Goal: Transaction & Acquisition: Purchase product/service

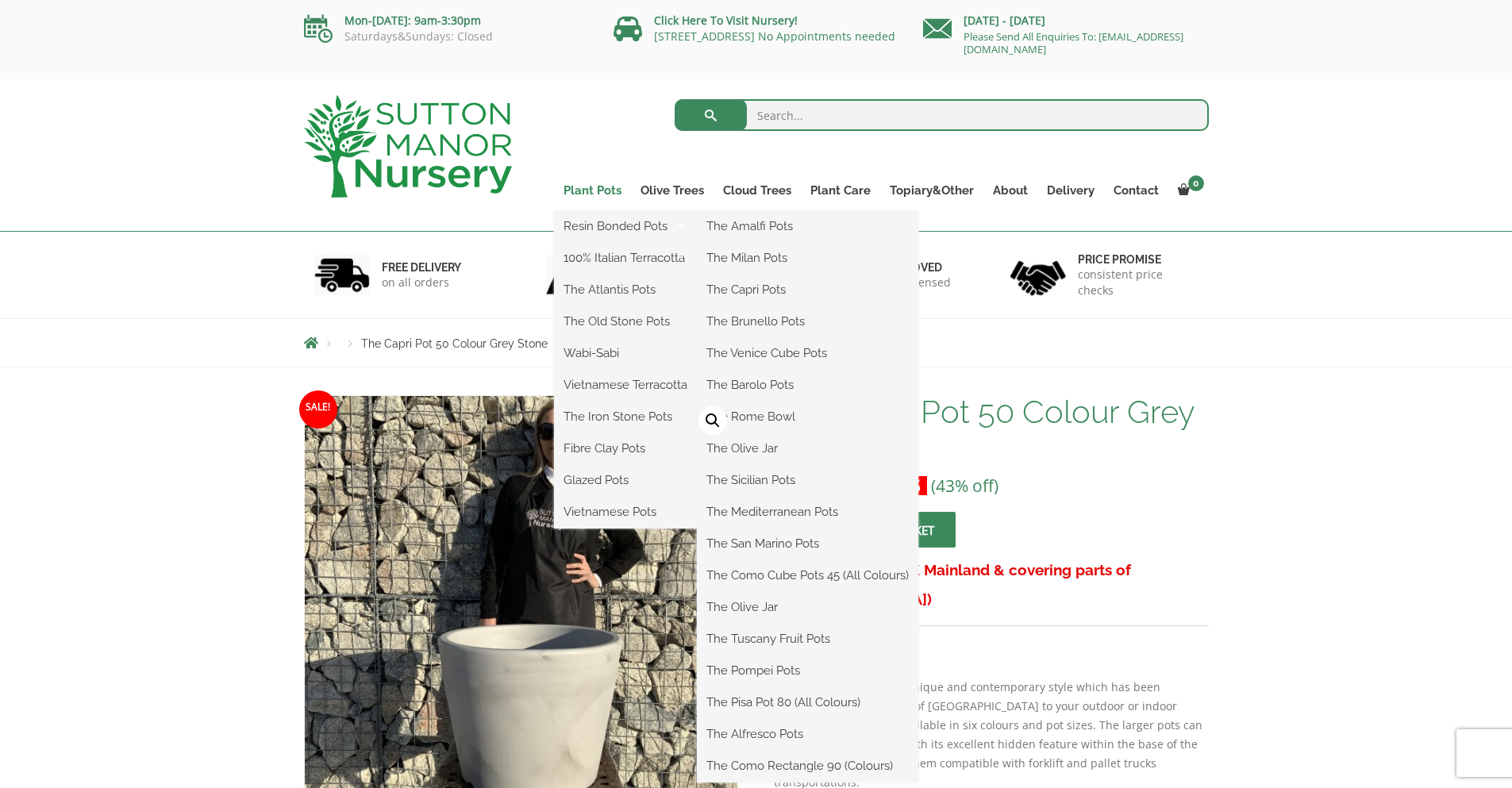
click at [614, 194] on link "Plant Pots" at bounding box center [593, 190] width 77 height 22
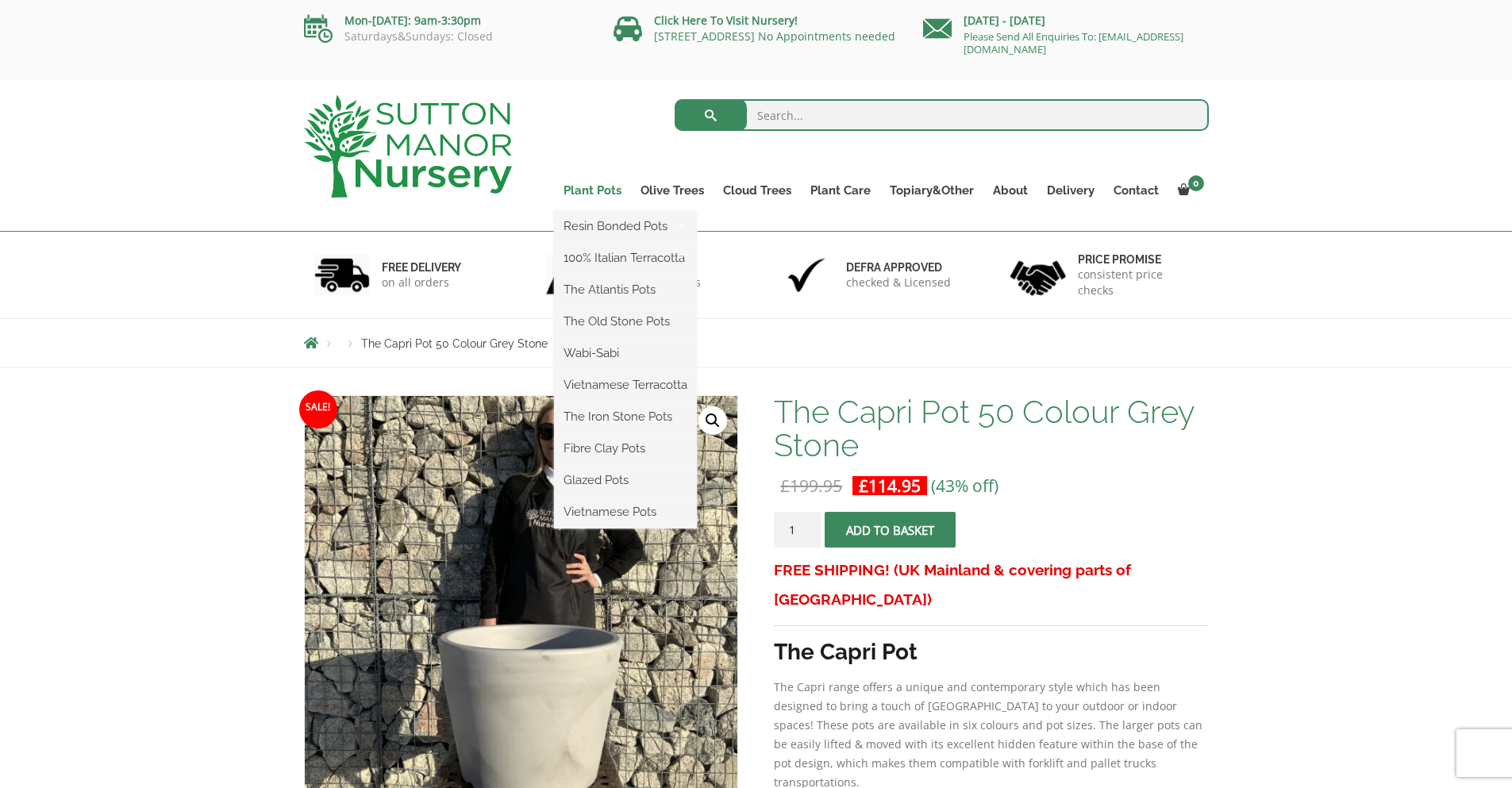
click at [613, 188] on link "Plant Pots" at bounding box center [593, 190] width 77 height 22
click at [615, 289] on link "The Atlantis Pots" at bounding box center [626, 290] width 143 height 23
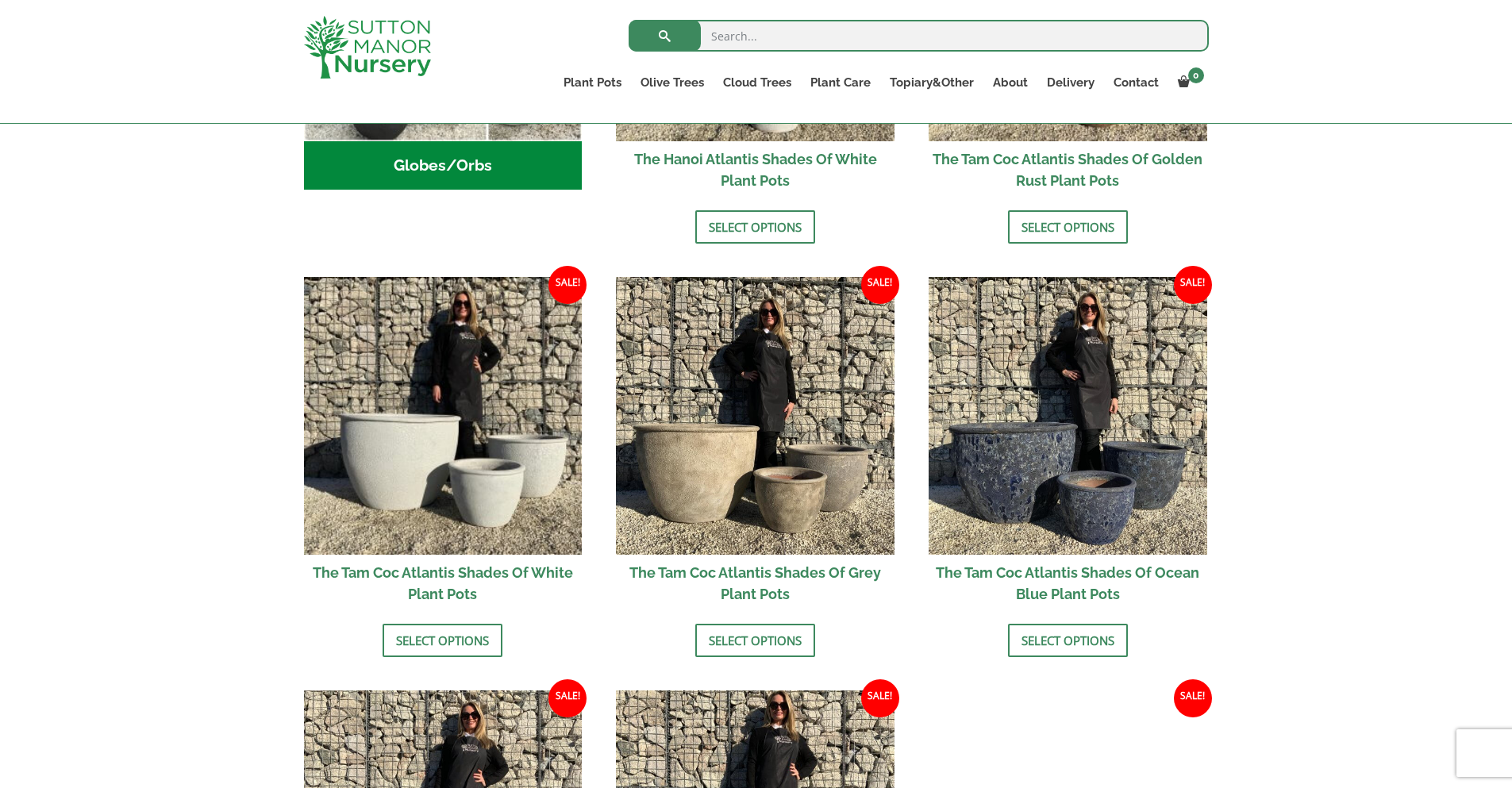
scroll to position [793, 0]
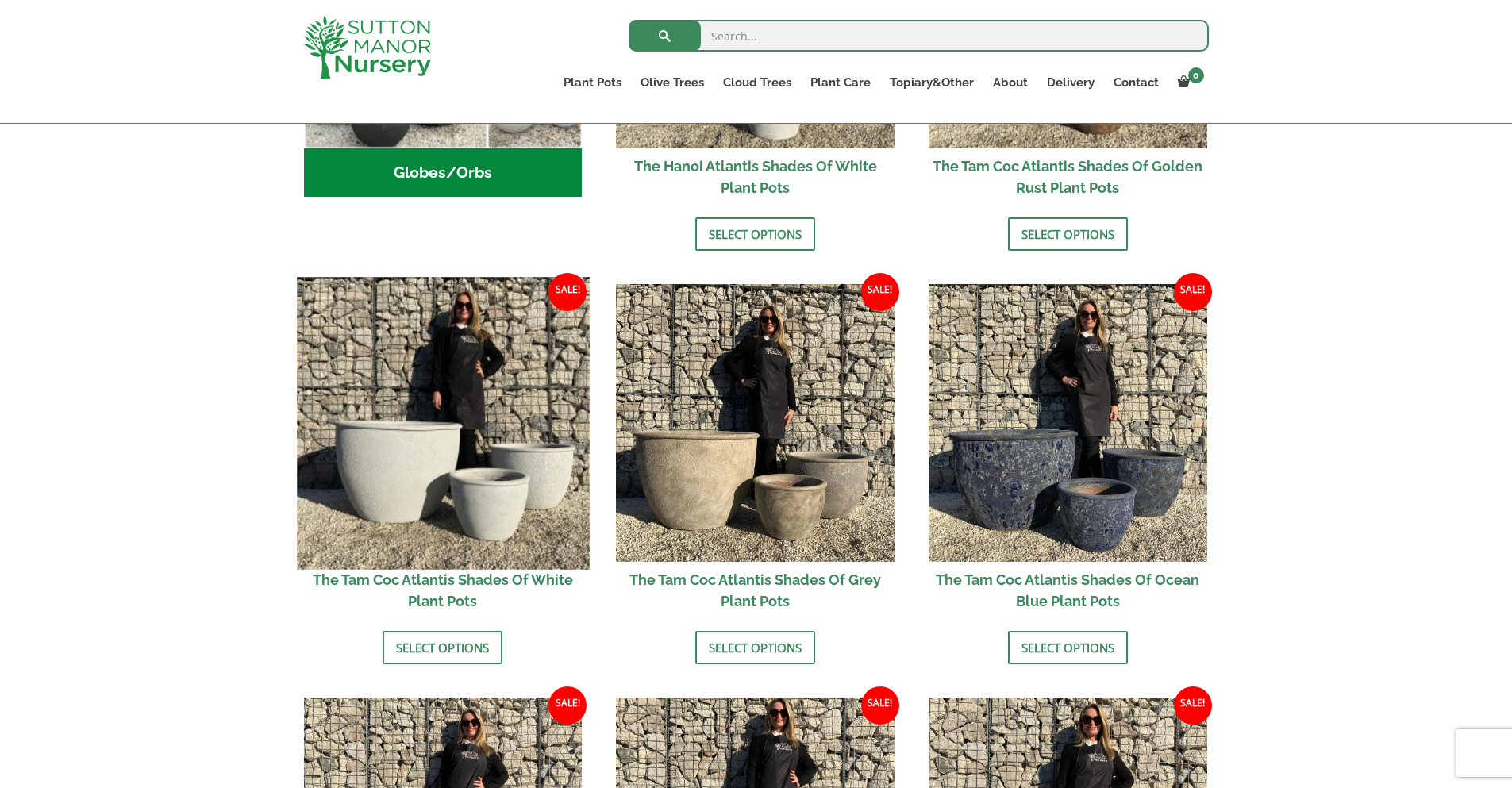
click at [496, 460] on img at bounding box center [443, 423] width 292 height 292
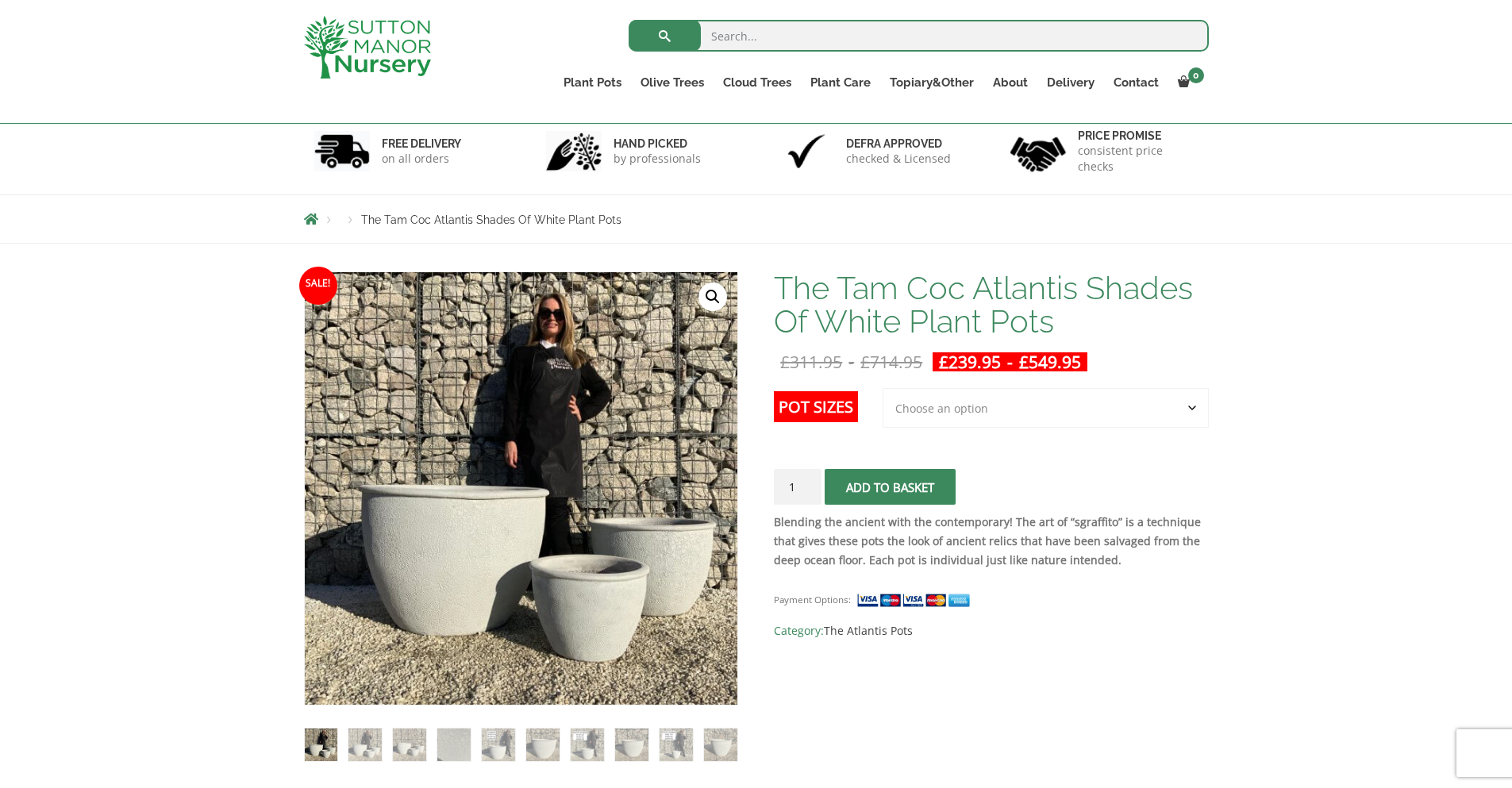
scroll to position [79, 0]
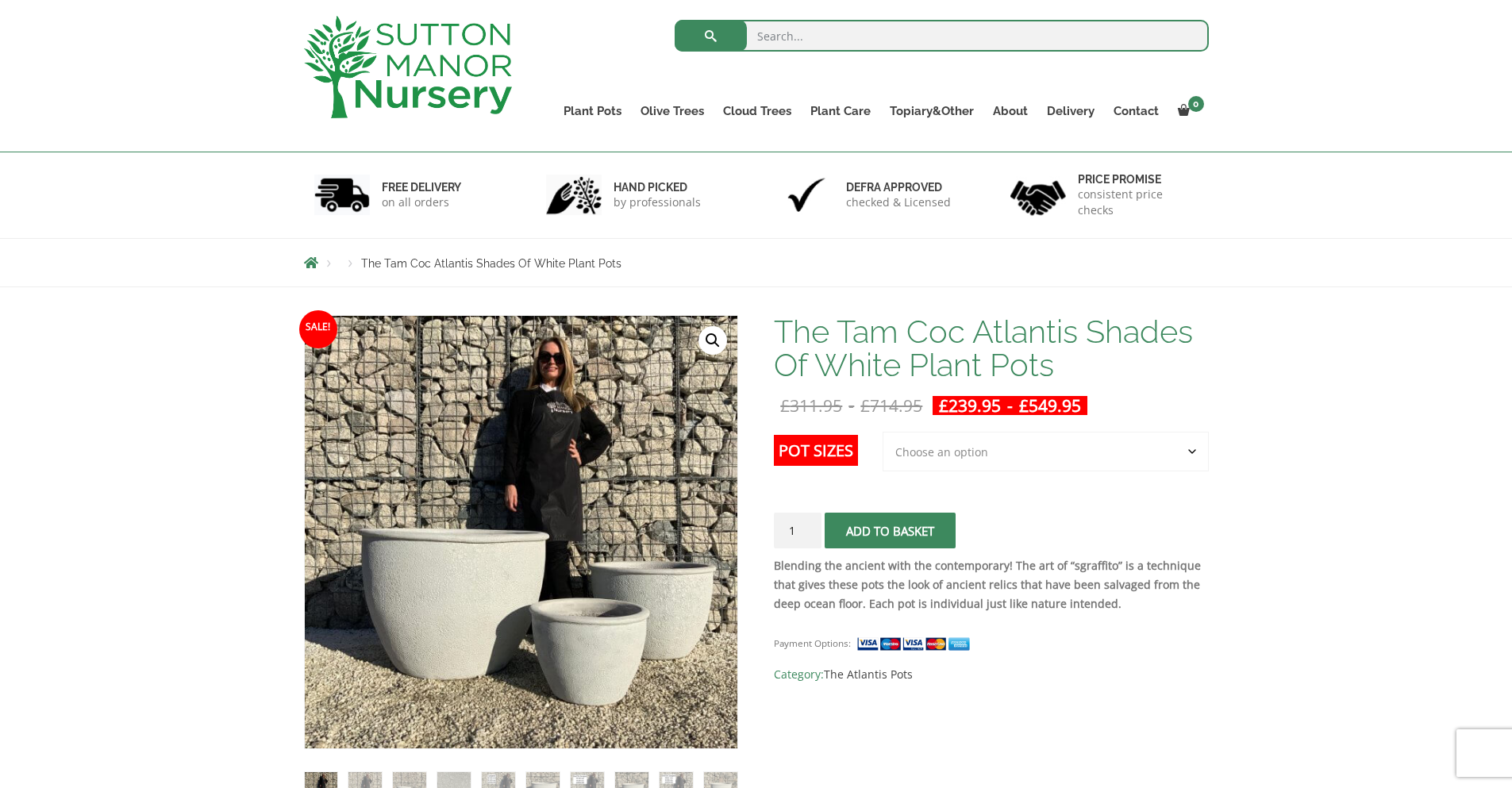
click at [1066, 461] on select "Choose an option 3rd to Largest Pot In The Picture 2nd to Largest Pot In The Pi…" at bounding box center [1046, 452] width 326 height 40
click at [884, 432] on select "Choose an option 3rd to Largest Pot In The Picture 2nd to Largest Pot In The Pi…" at bounding box center [1046, 452] width 326 height 40
select select "2nd to Largest Pot In The Picture"
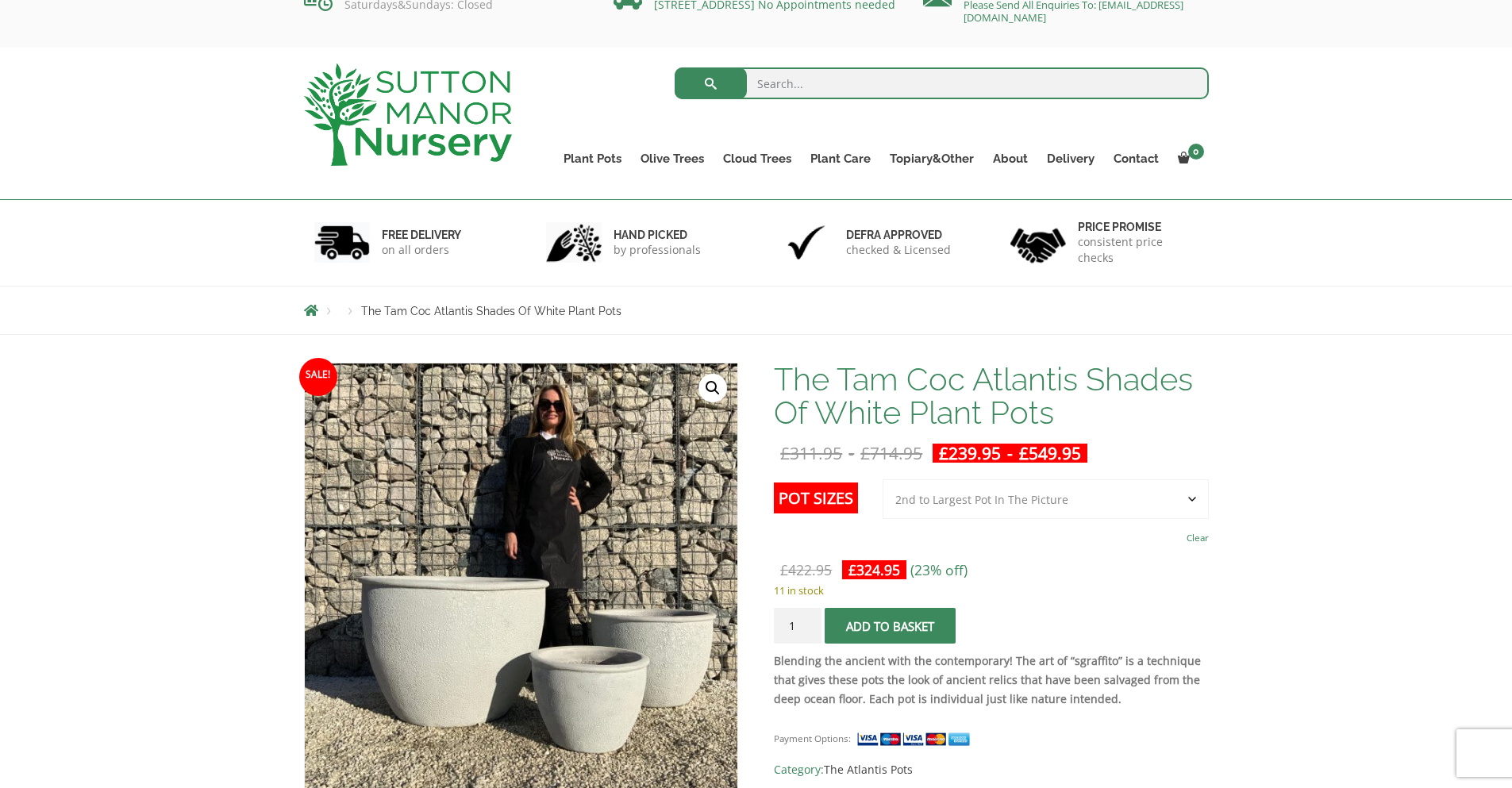
scroll to position [0, 0]
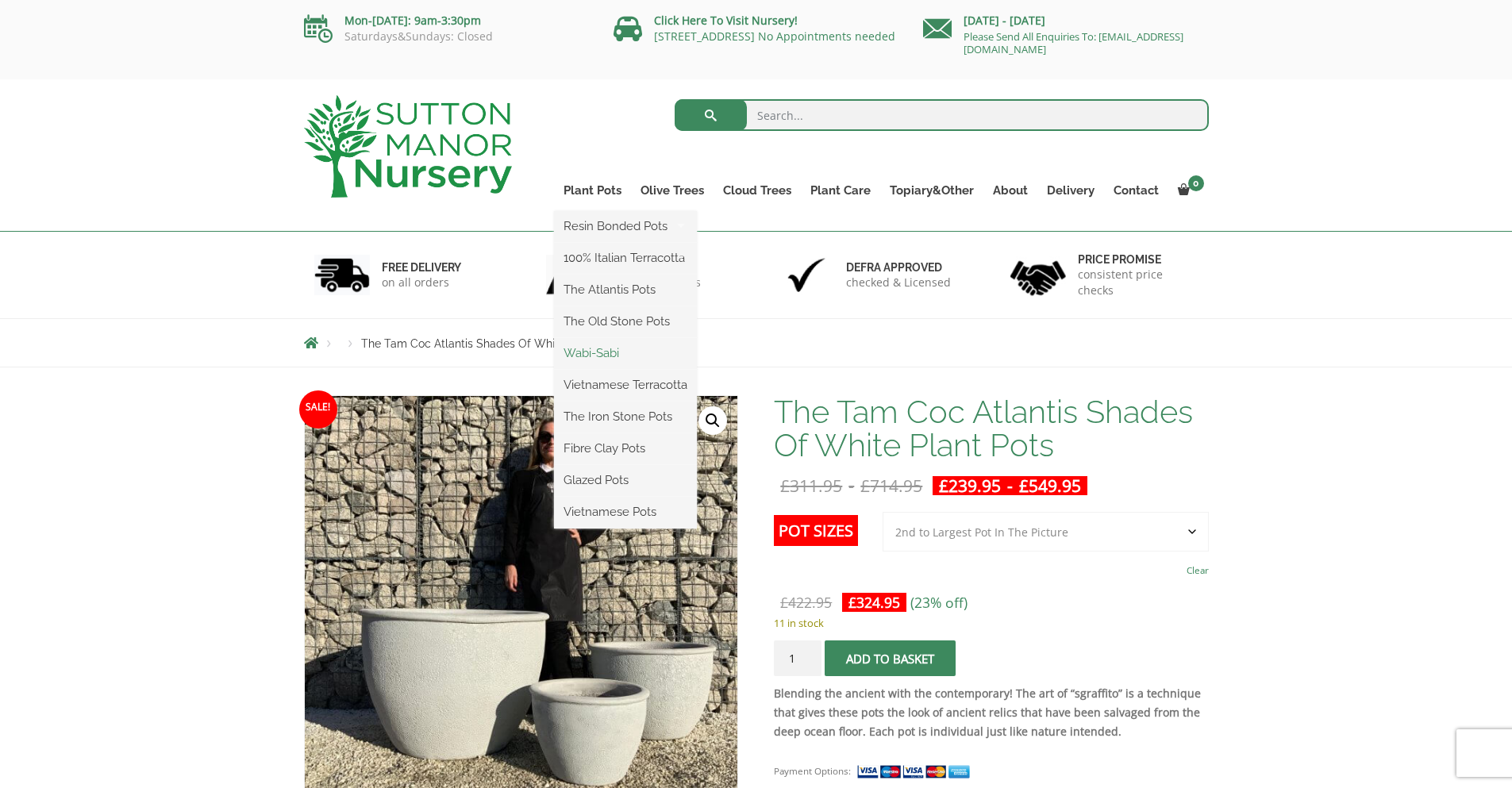
click at [598, 350] on link "Wabi-Sabi" at bounding box center [626, 353] width 143 height 23
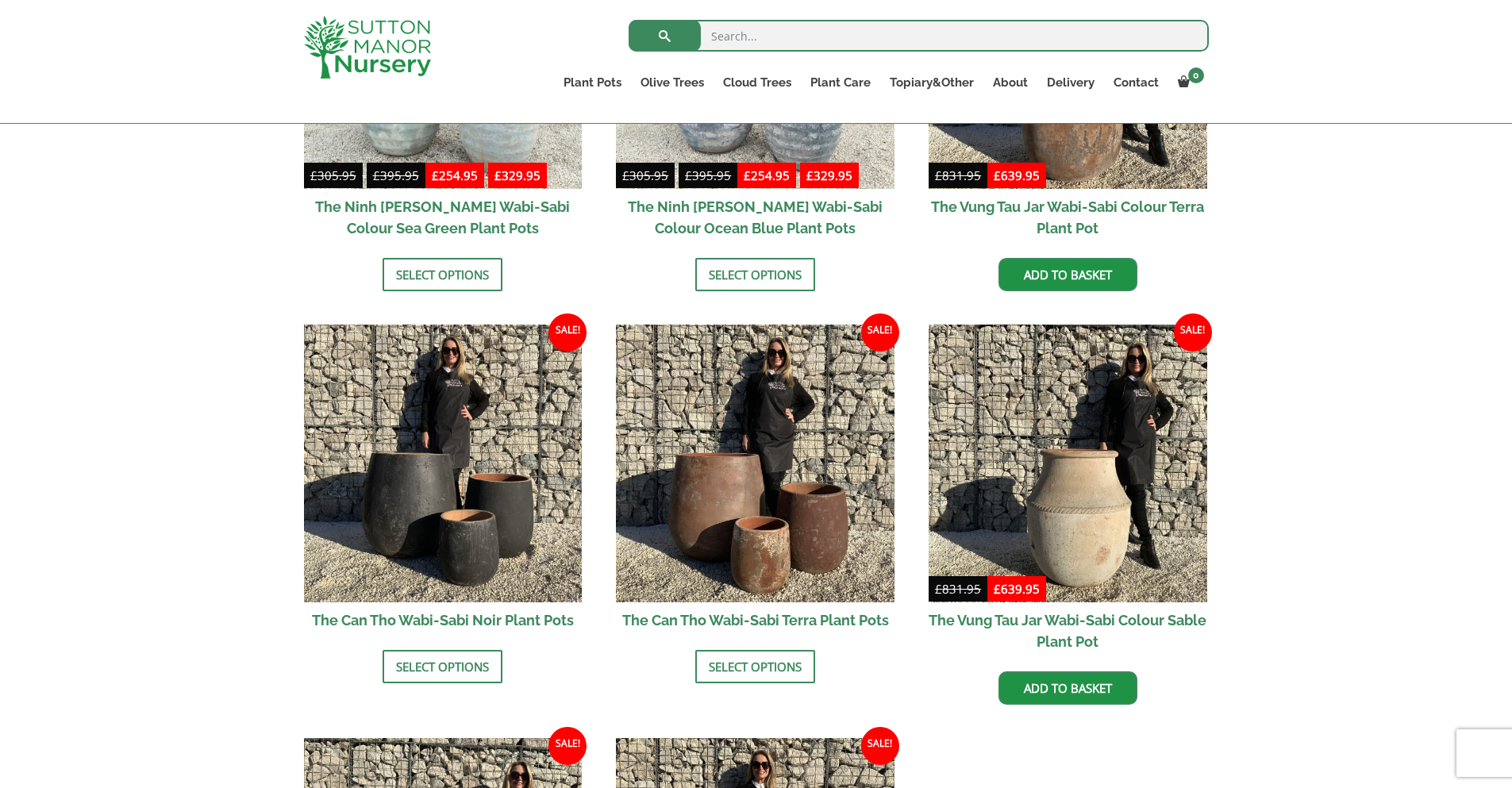
scroll to position [1428, 0]
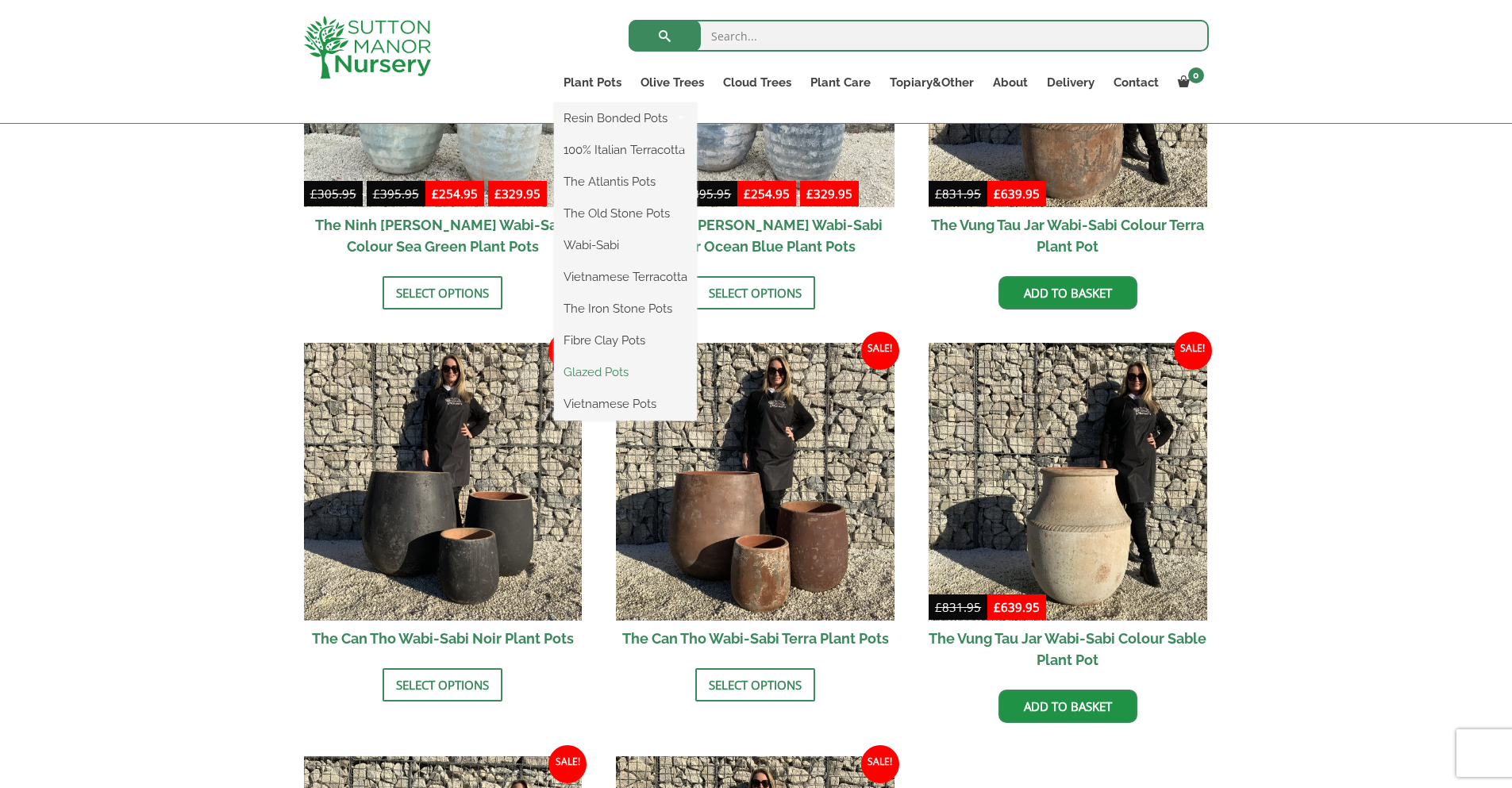
click at [621, 363] on link "Glazed Pots" at bounding box center [626, 372] width 143 height 23
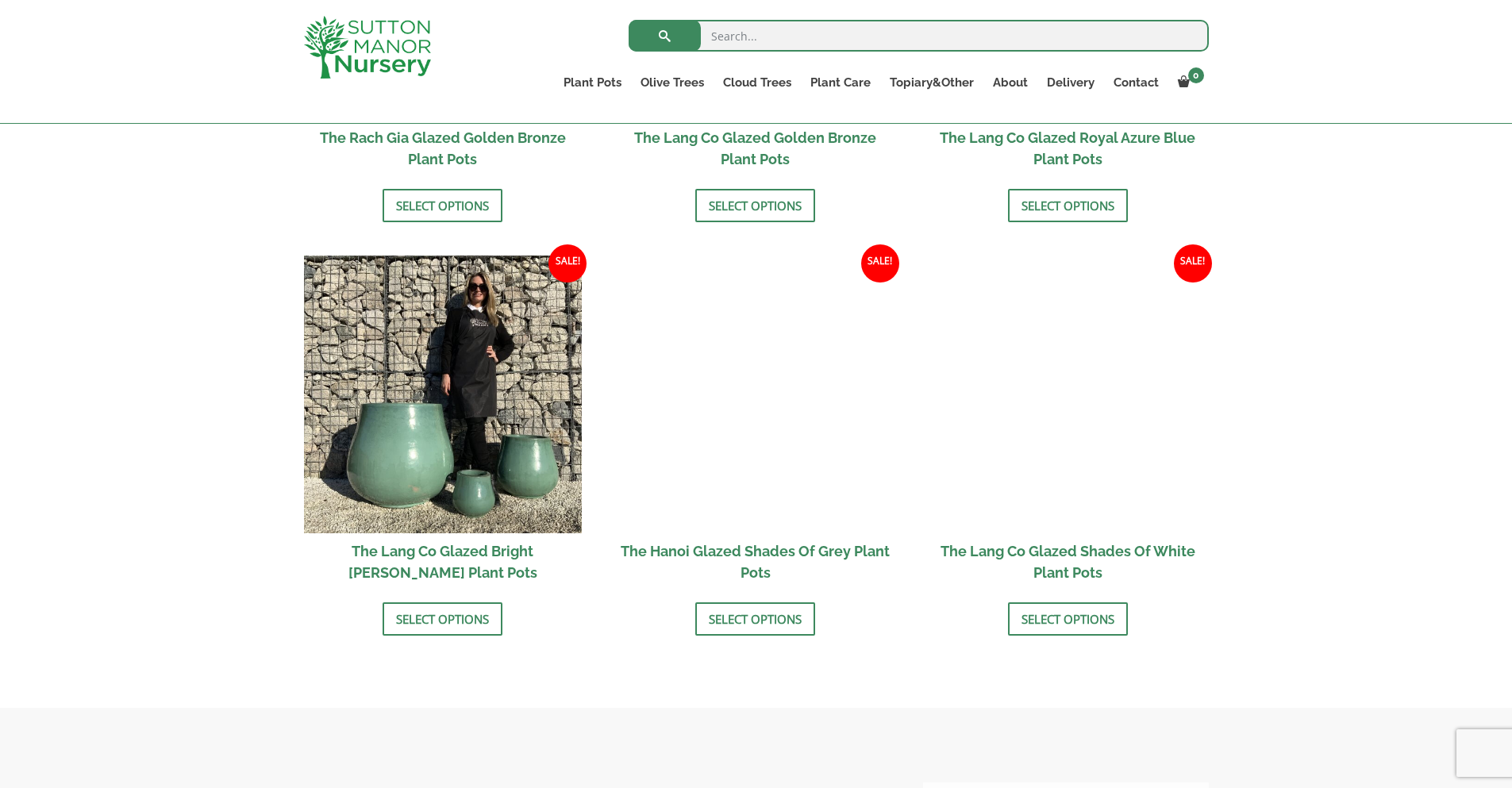
scroll to position [1508, 0]
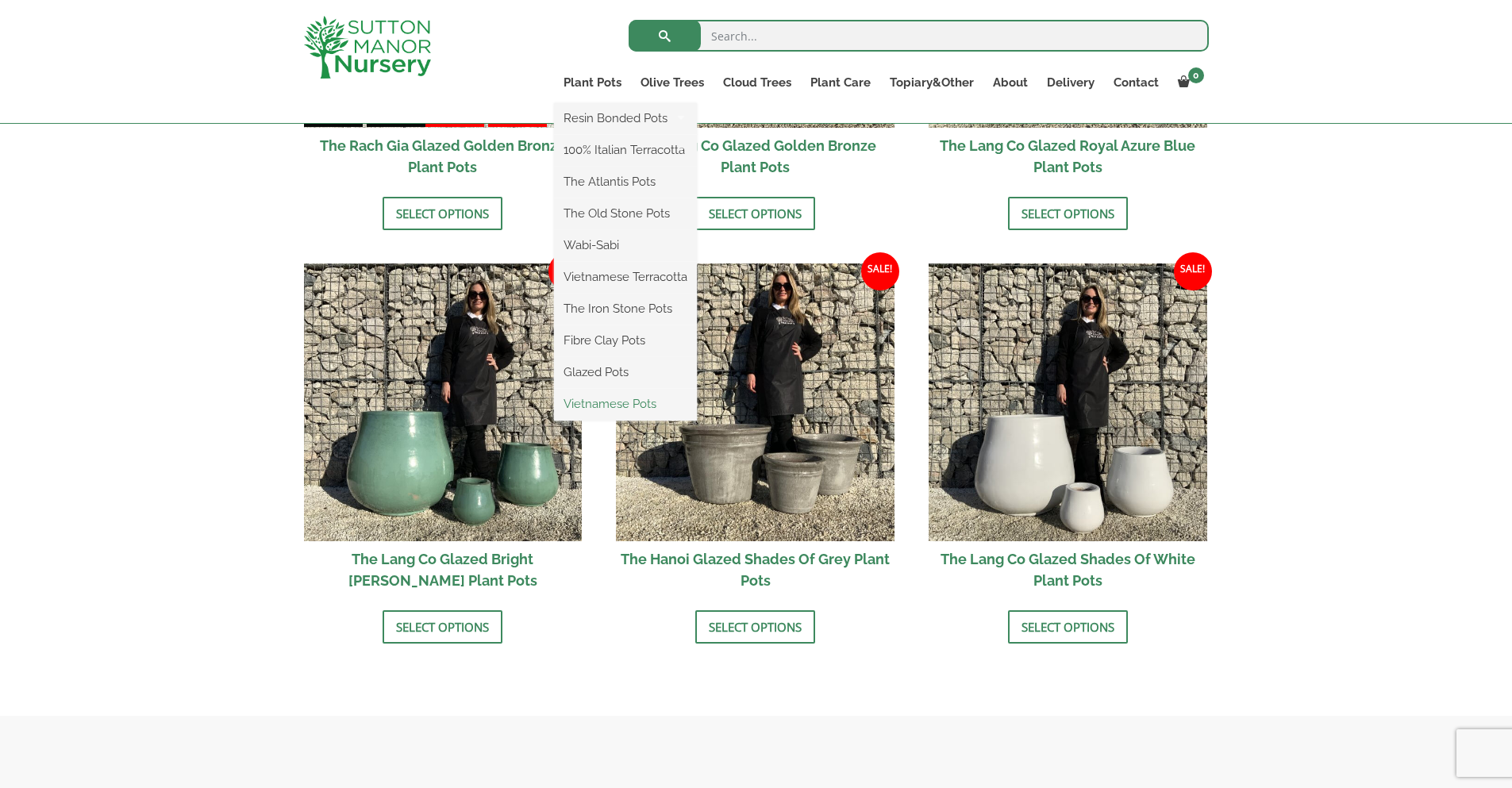
click at [632, 403] on link "Vietnamese Pots" at bounding box center [626, 404] width 143 height 23
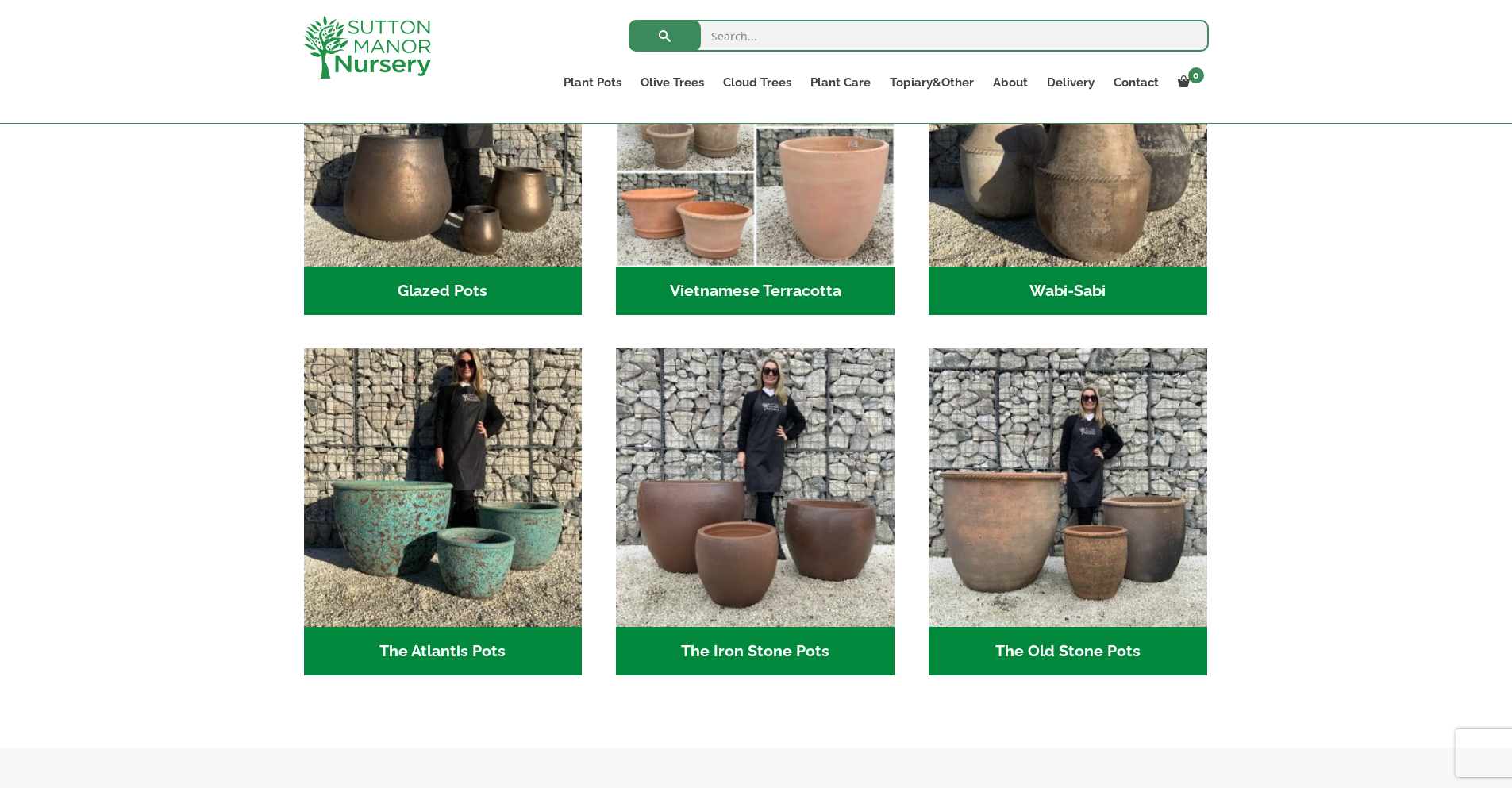
scroll to position [397, 0]
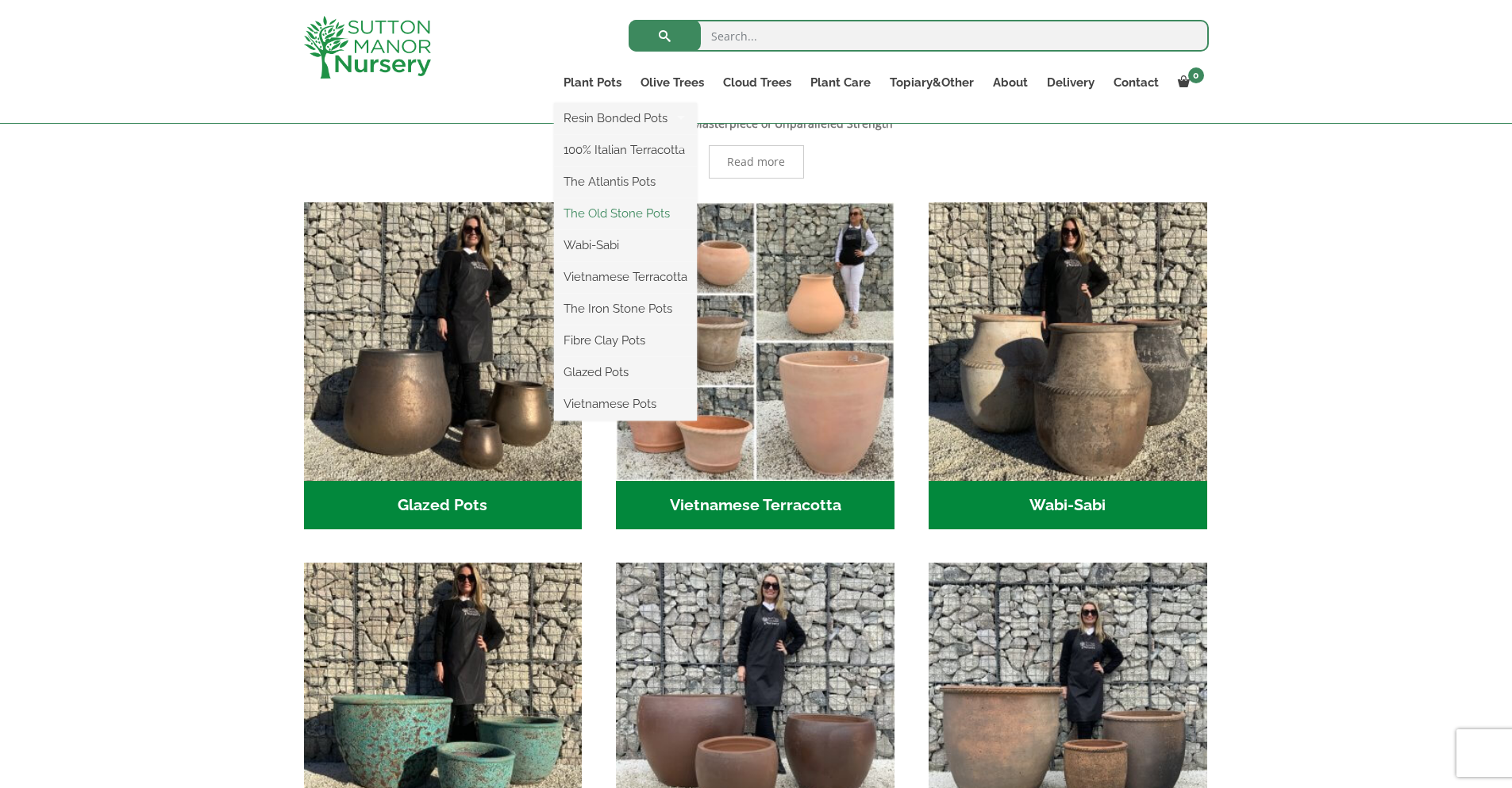
click at [617, 210] on link "The Old Stone Pots" at bounding box center [626, 213] width 143 height 23
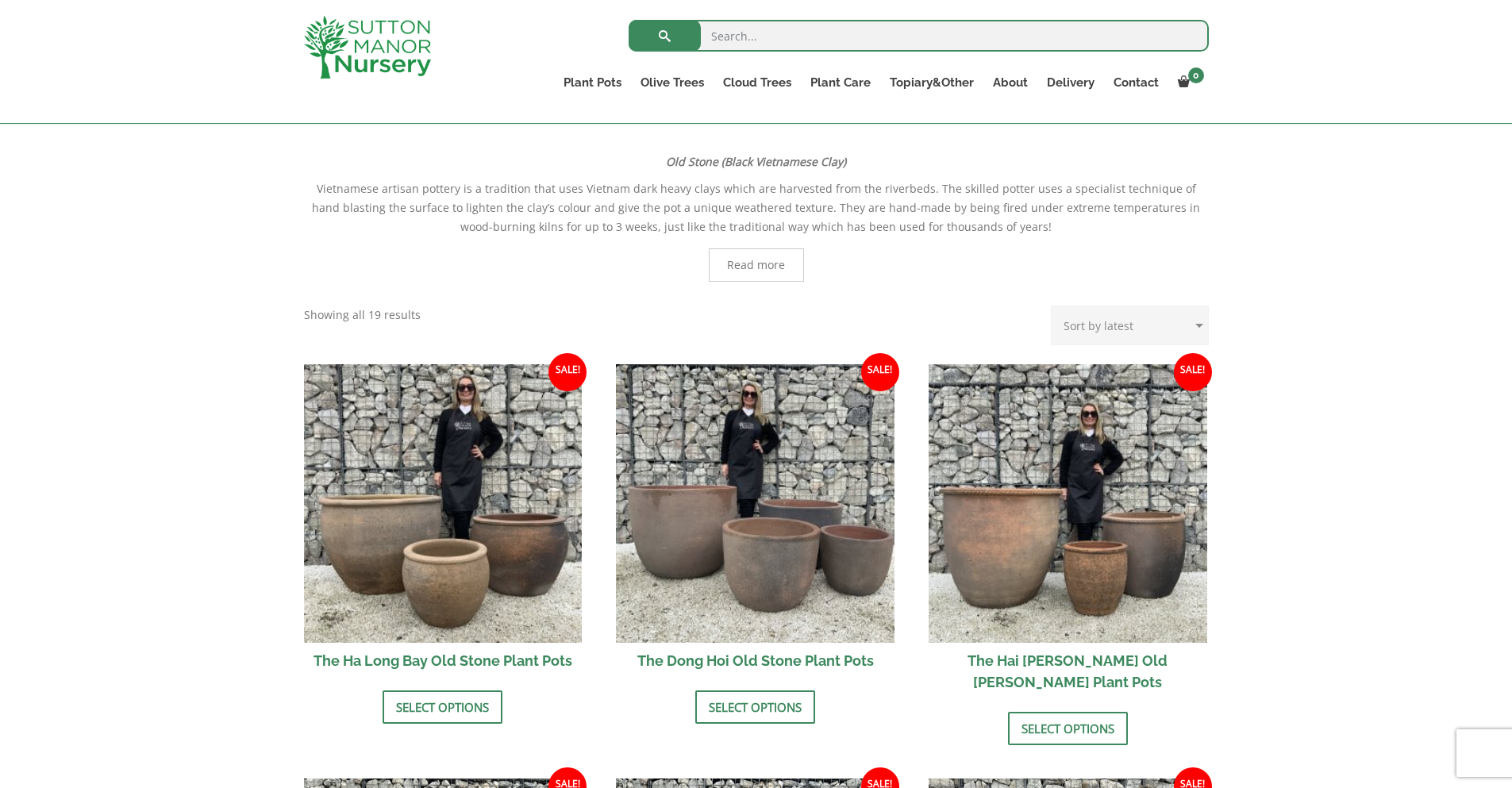
scroll to position [318, 0]
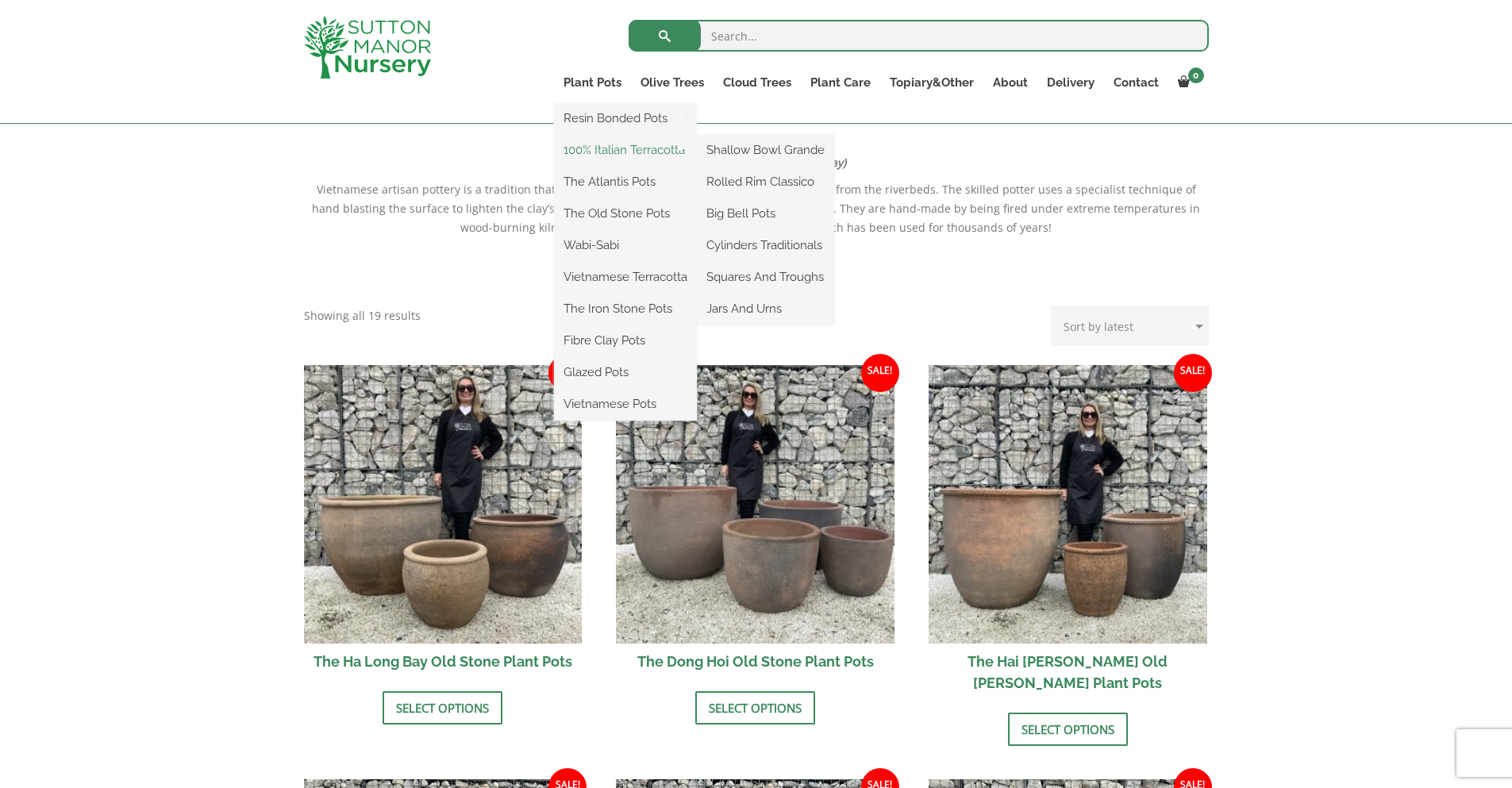
click at [650, 150] on link "100% Italian Terracotta" at bounding box center [626, 149] width 143 height 23
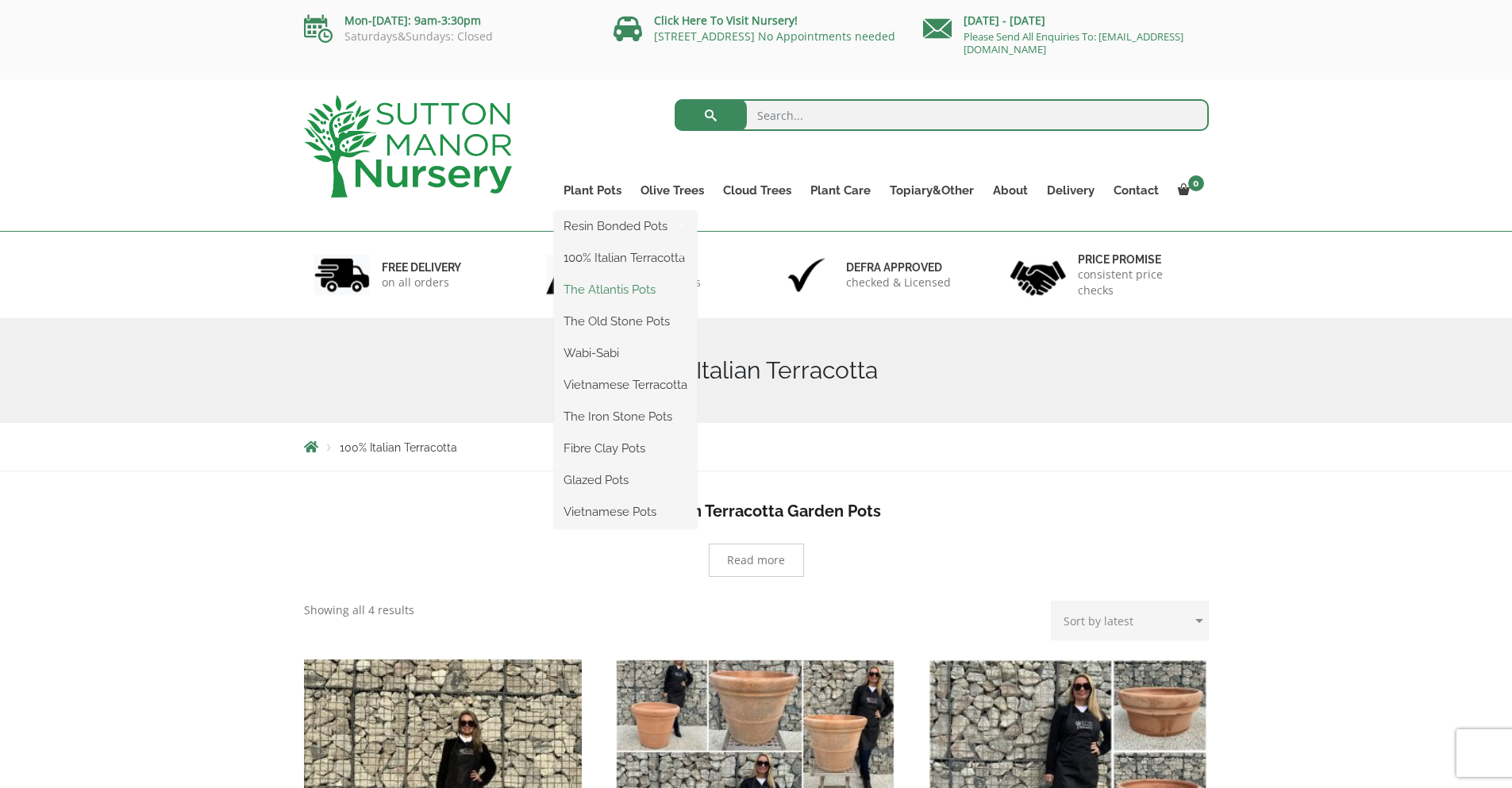
click at [614, 293] on link "The Atlantis Pots" at bounding box center [626, 290] width 143 height 23
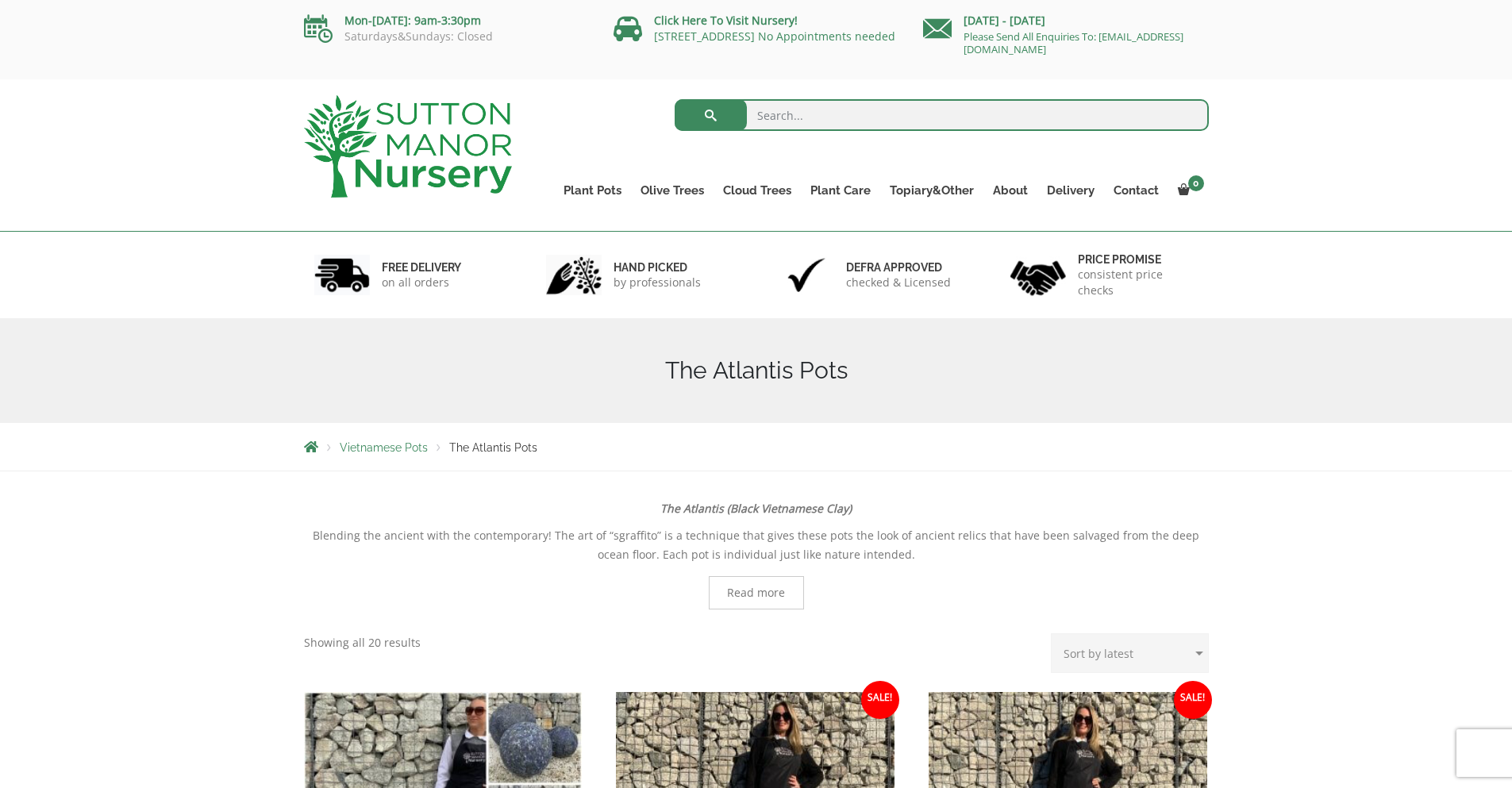
scroll to position [318, 0]
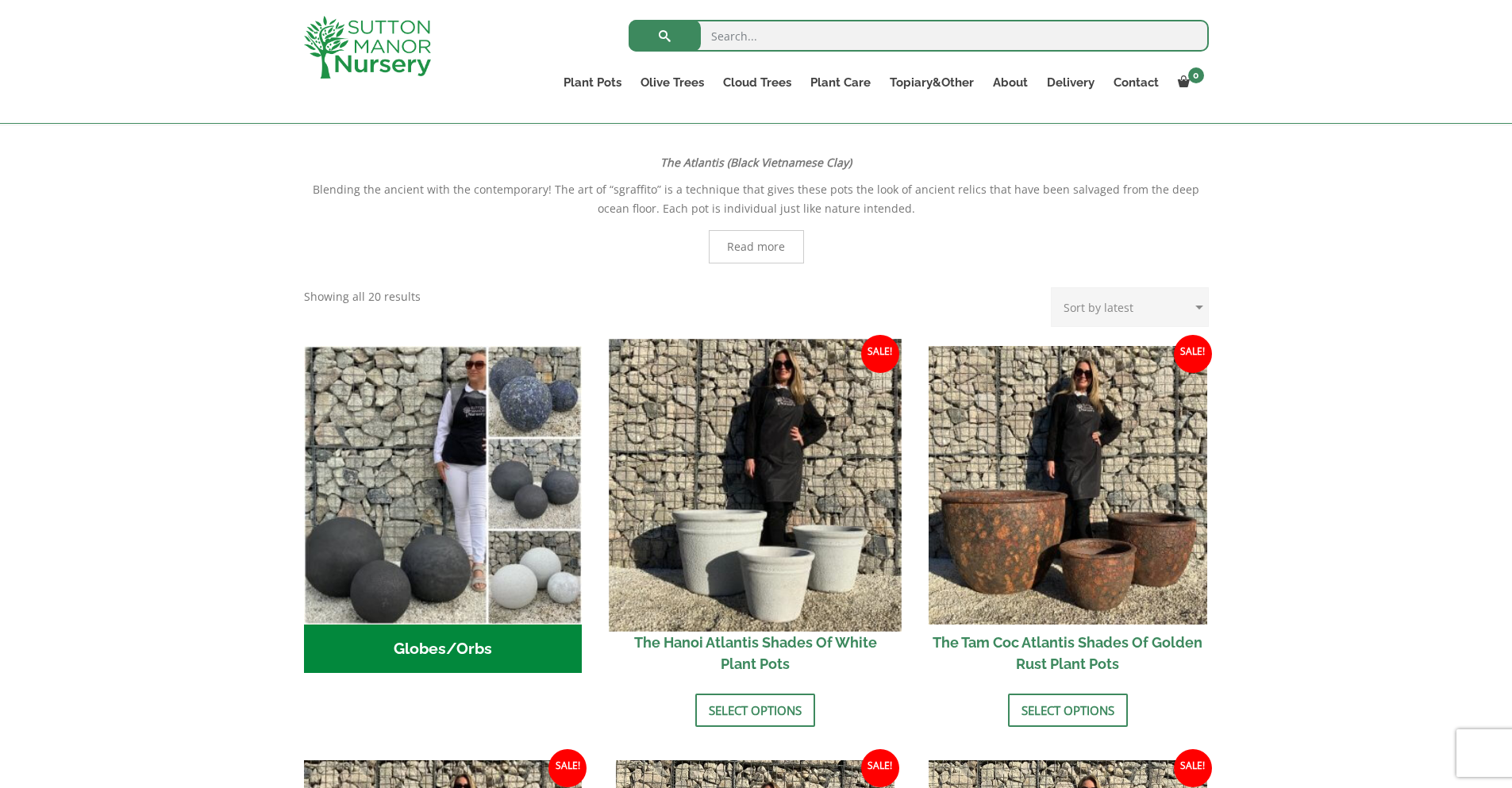
click at [687, 554] on img at bounding box center [755, 485] width 292 height 292
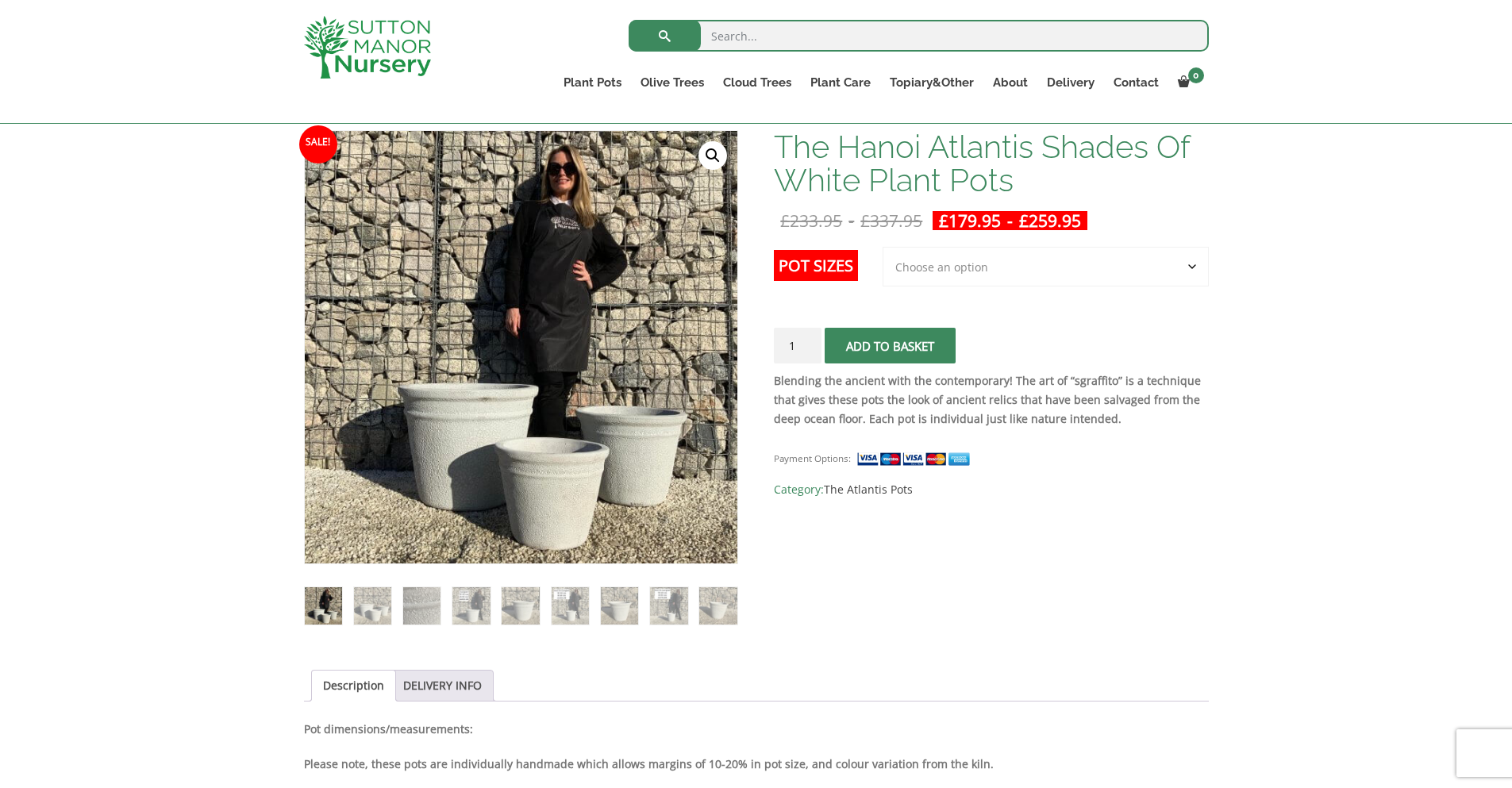
scroll to position [238, 0]
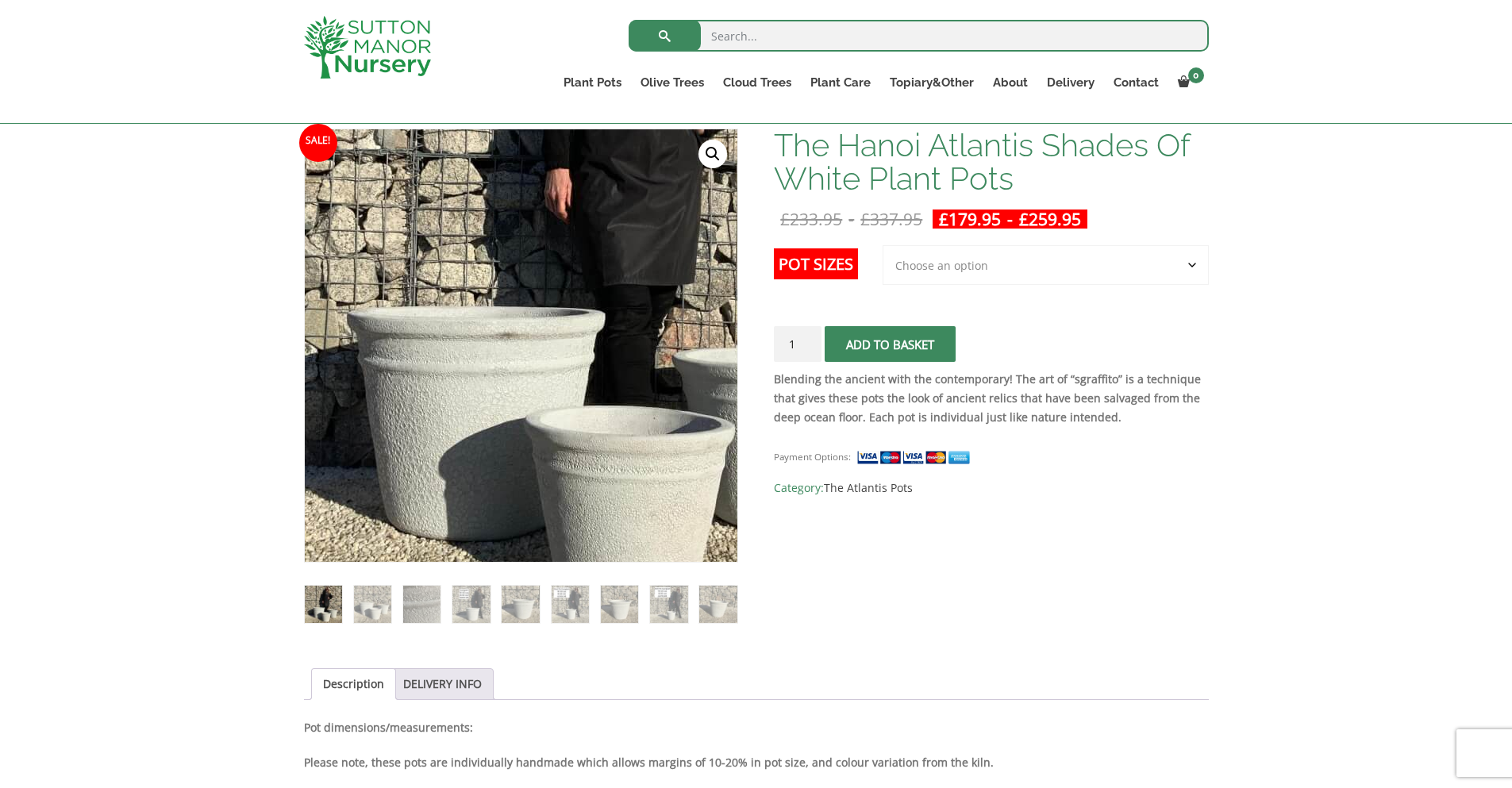
click at [458, 472] on img at bounding box center [573, 240] width 794 height 793
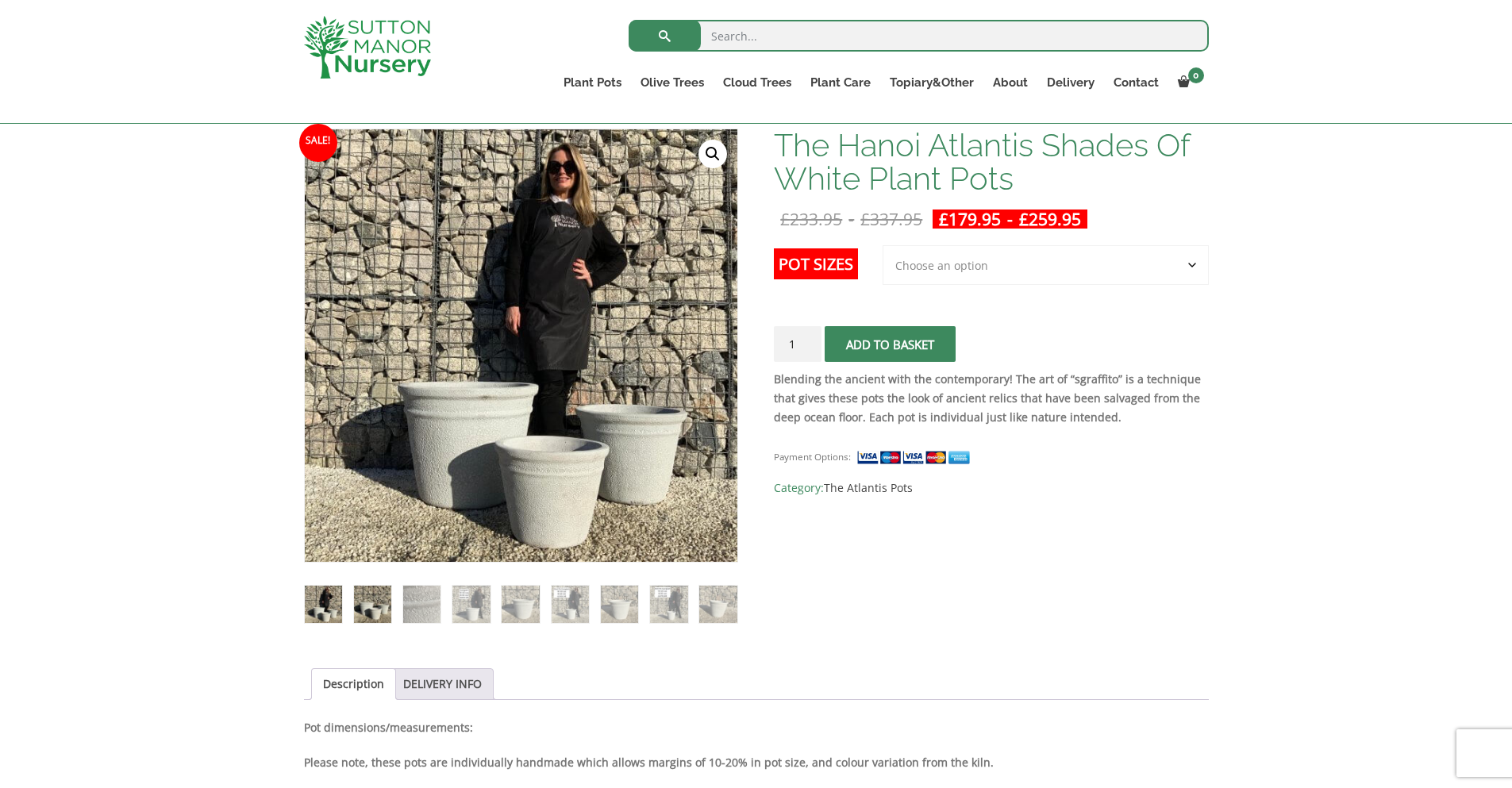
click at [369, 601] on img at bounding box center [372, 604] width 37 height 37
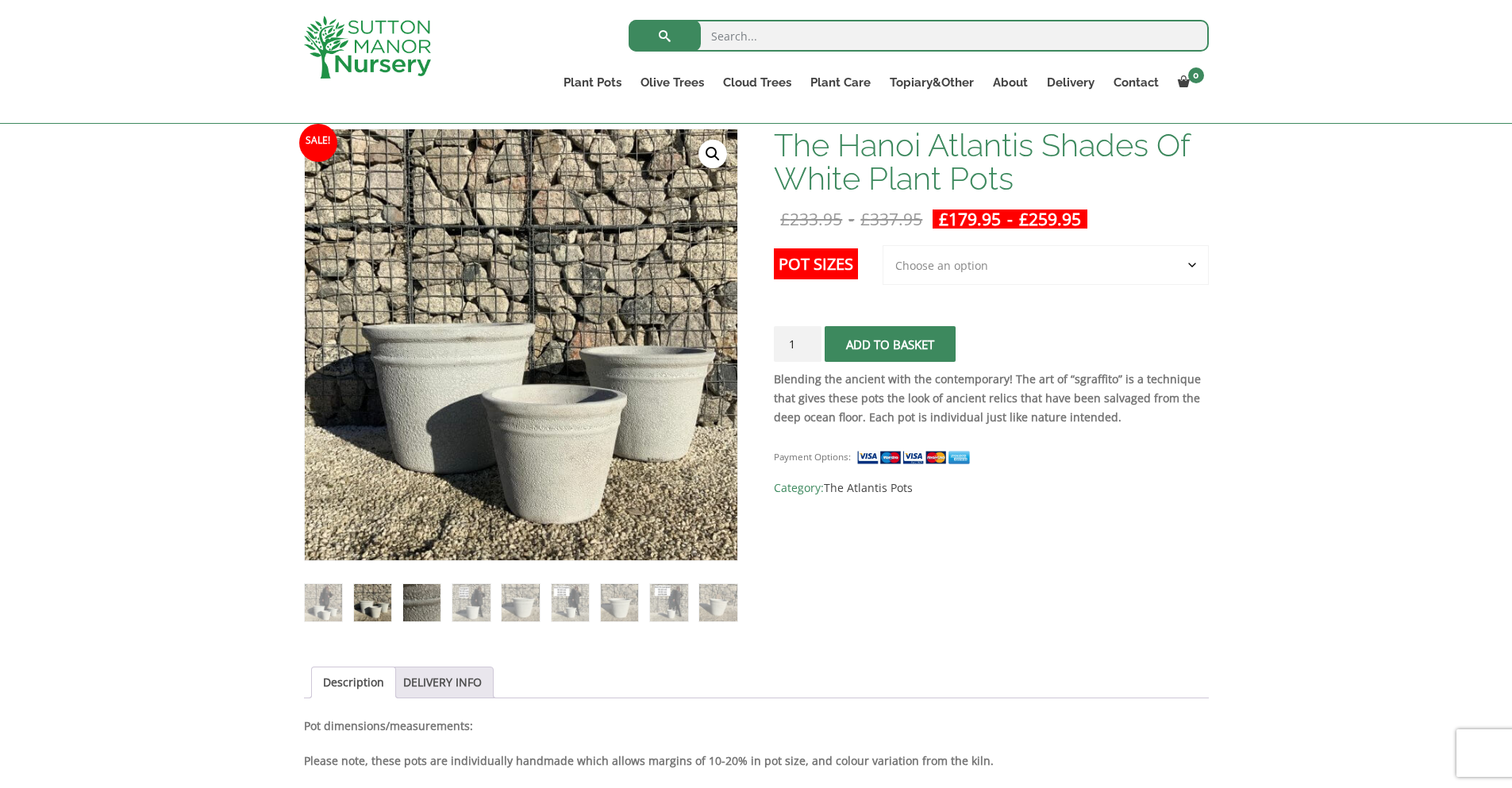
click at [407, 604] on img at bounding box center [421, 602] width 37 height 37
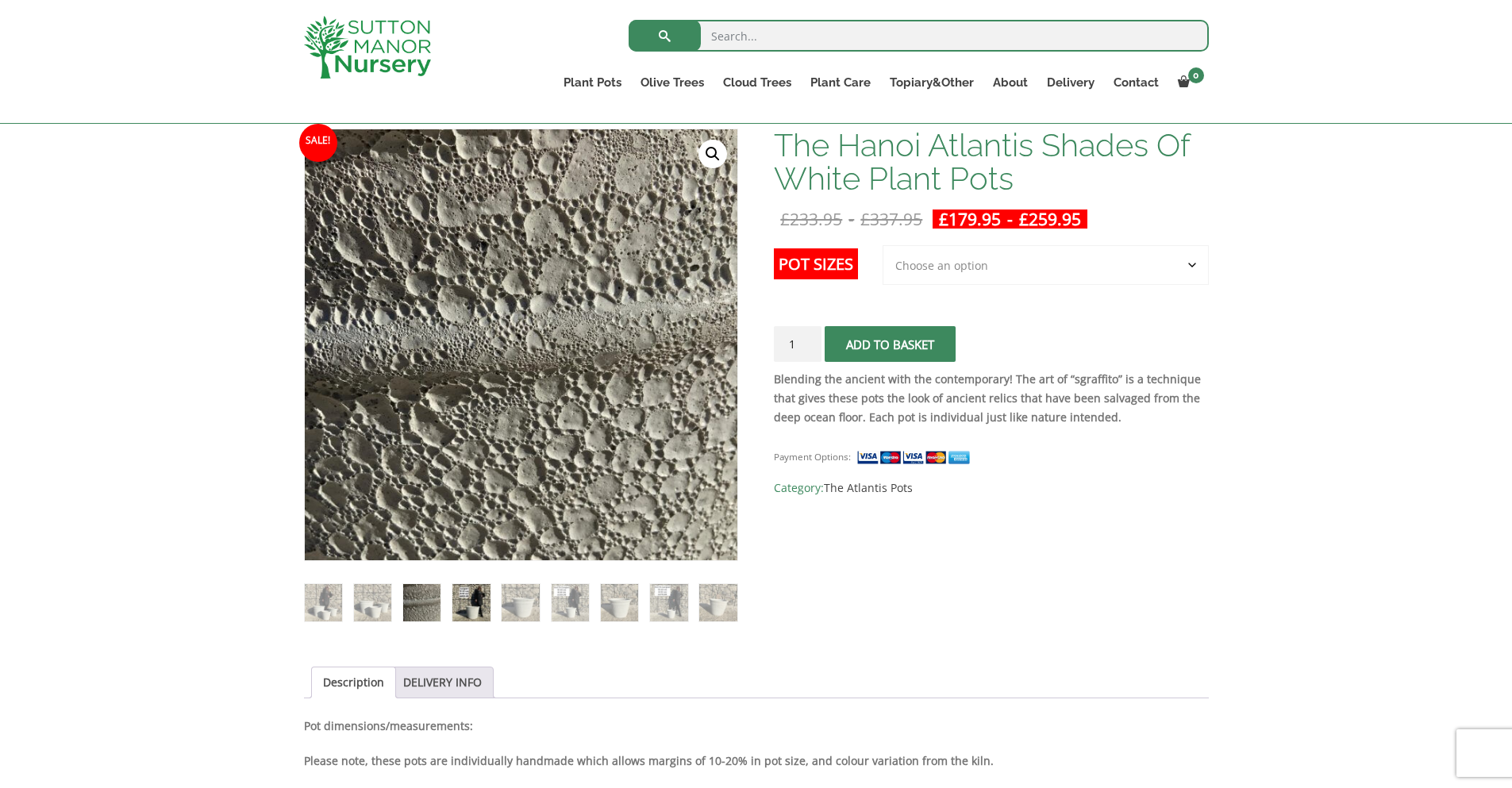
click at [475, 601] on img at bounding box center [471, 602] width 37 height 37
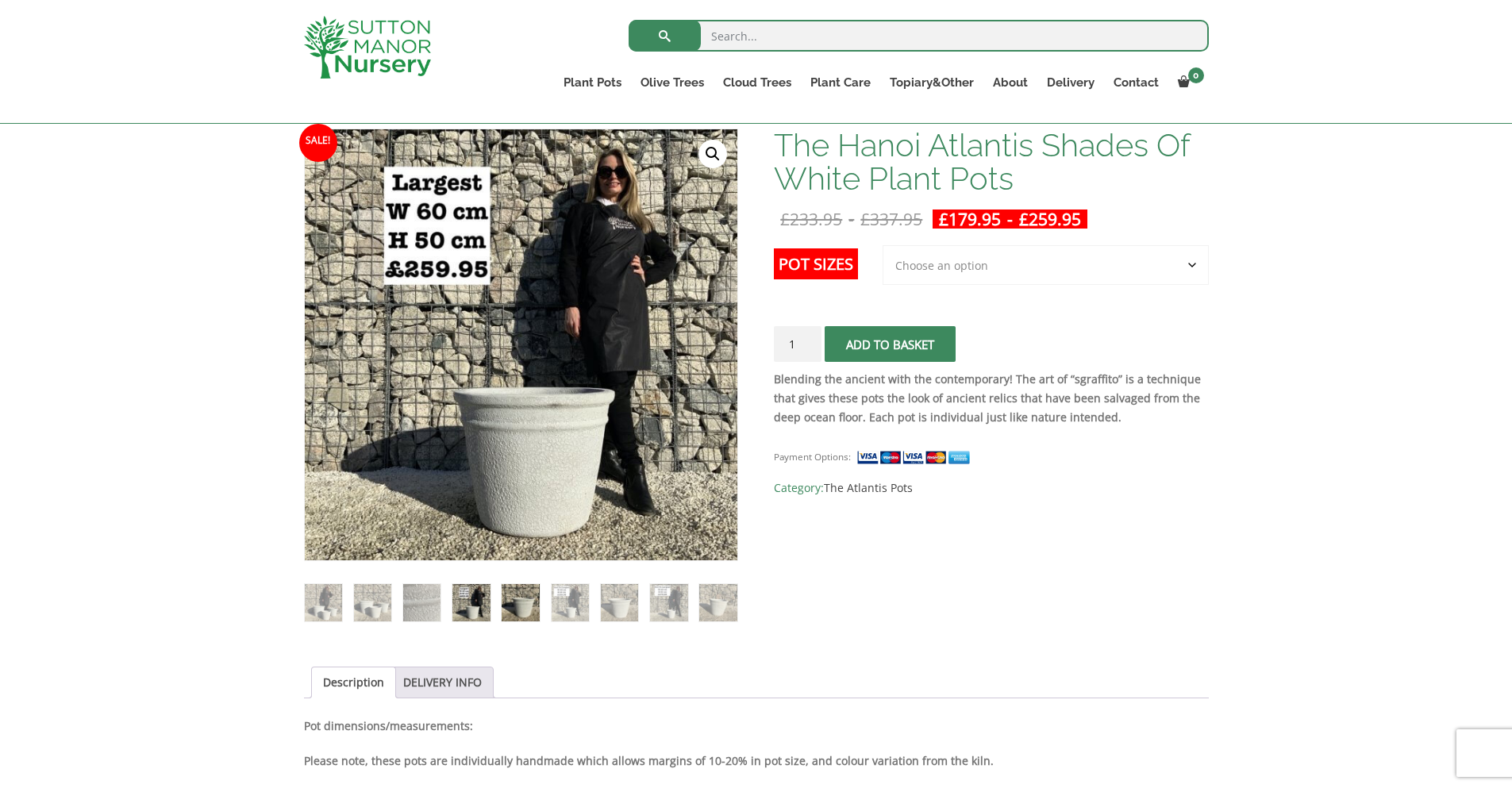
click at [508, 600] on img at bounding box center [519, 602] width 37 height 37
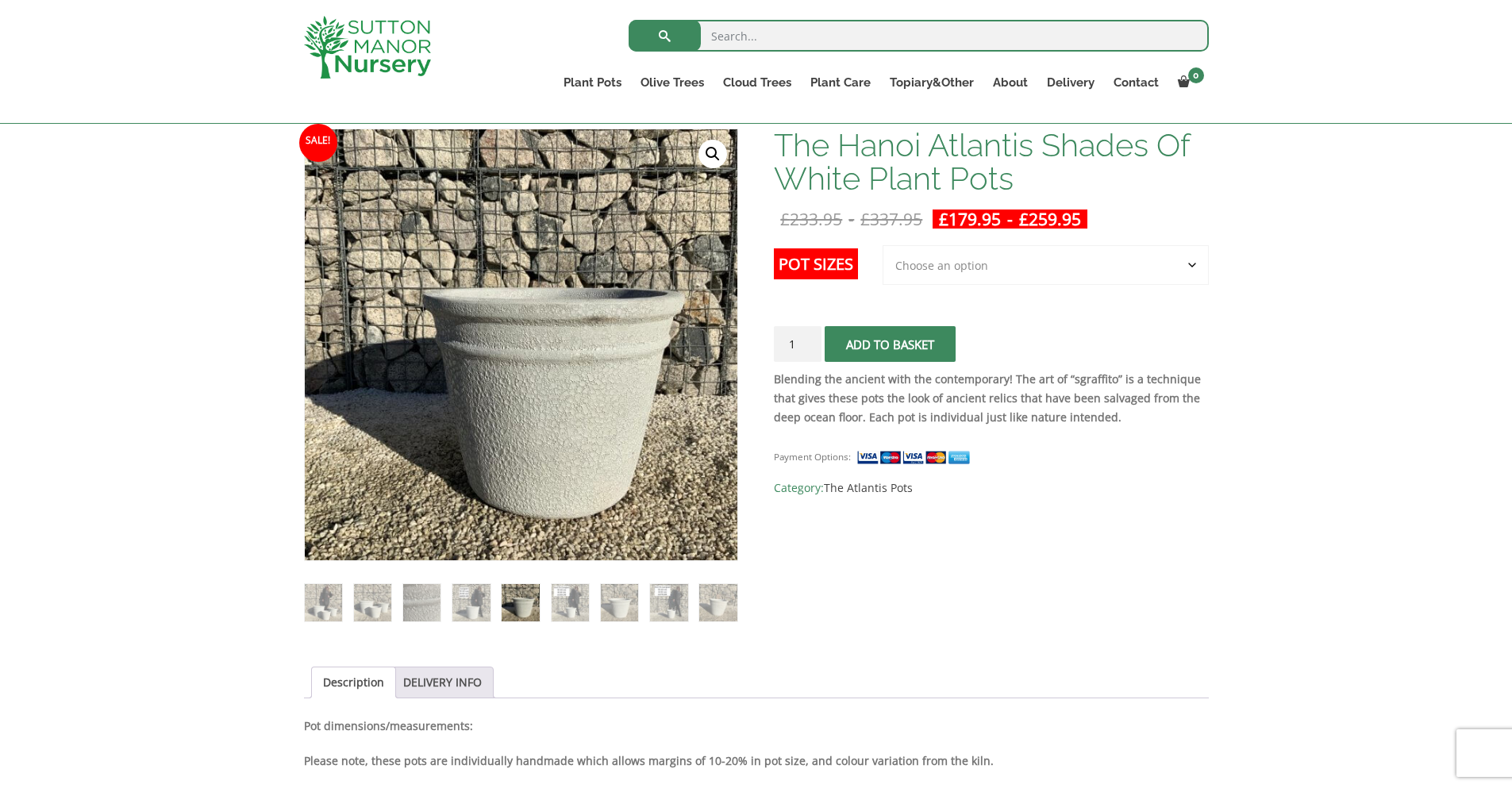
click at [549, 600] on ol at bounding box center [521, 591] width 434 height 61
click at [598, 601] on ol at bounding box center [521, 591] width 434 height 61
click at [619, 599] on img at bounding box center [619, 602] width 37 height 37
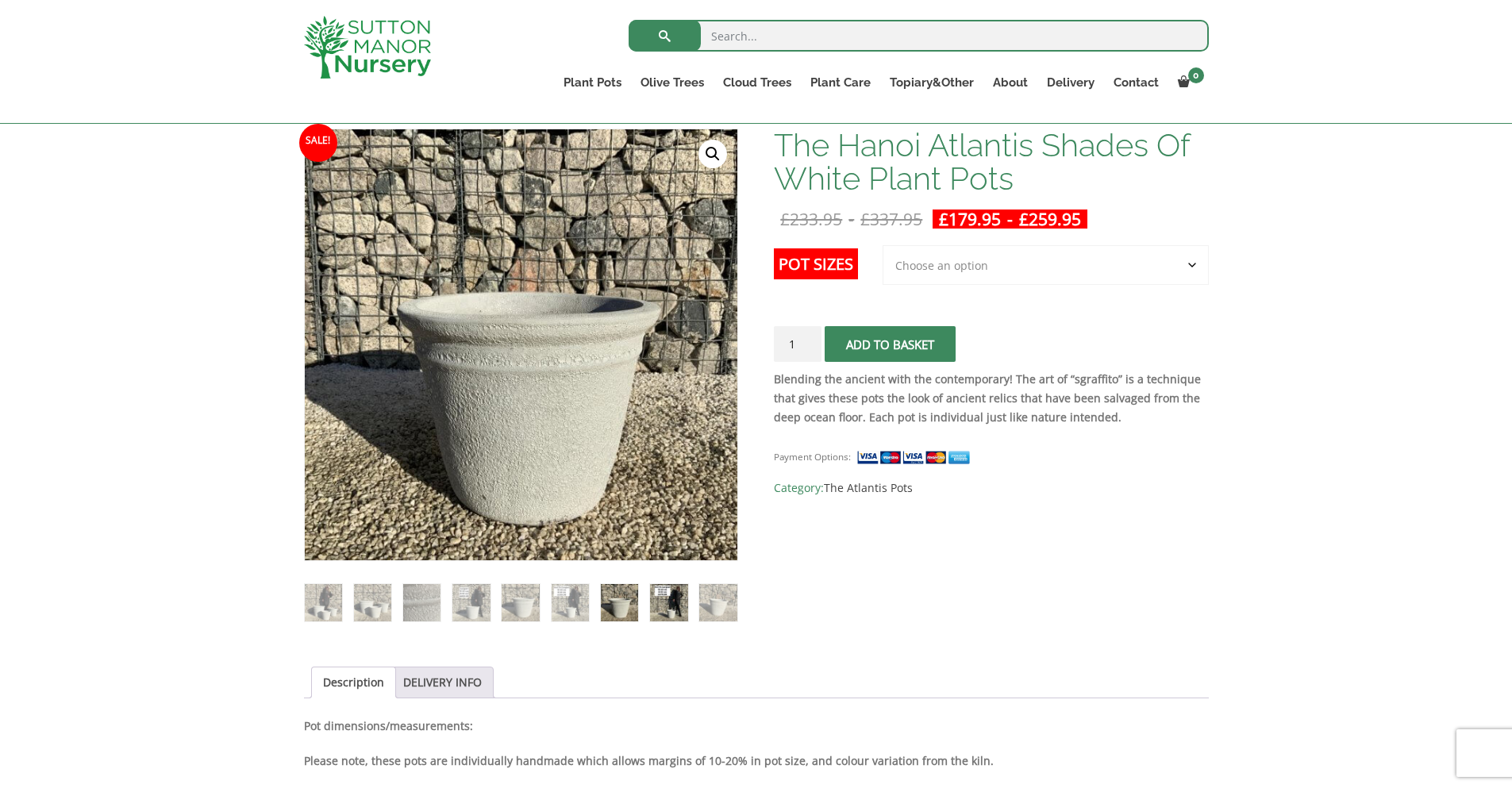
click at [664, 599] on img at bounding box center [668, 602] width 37 height 37
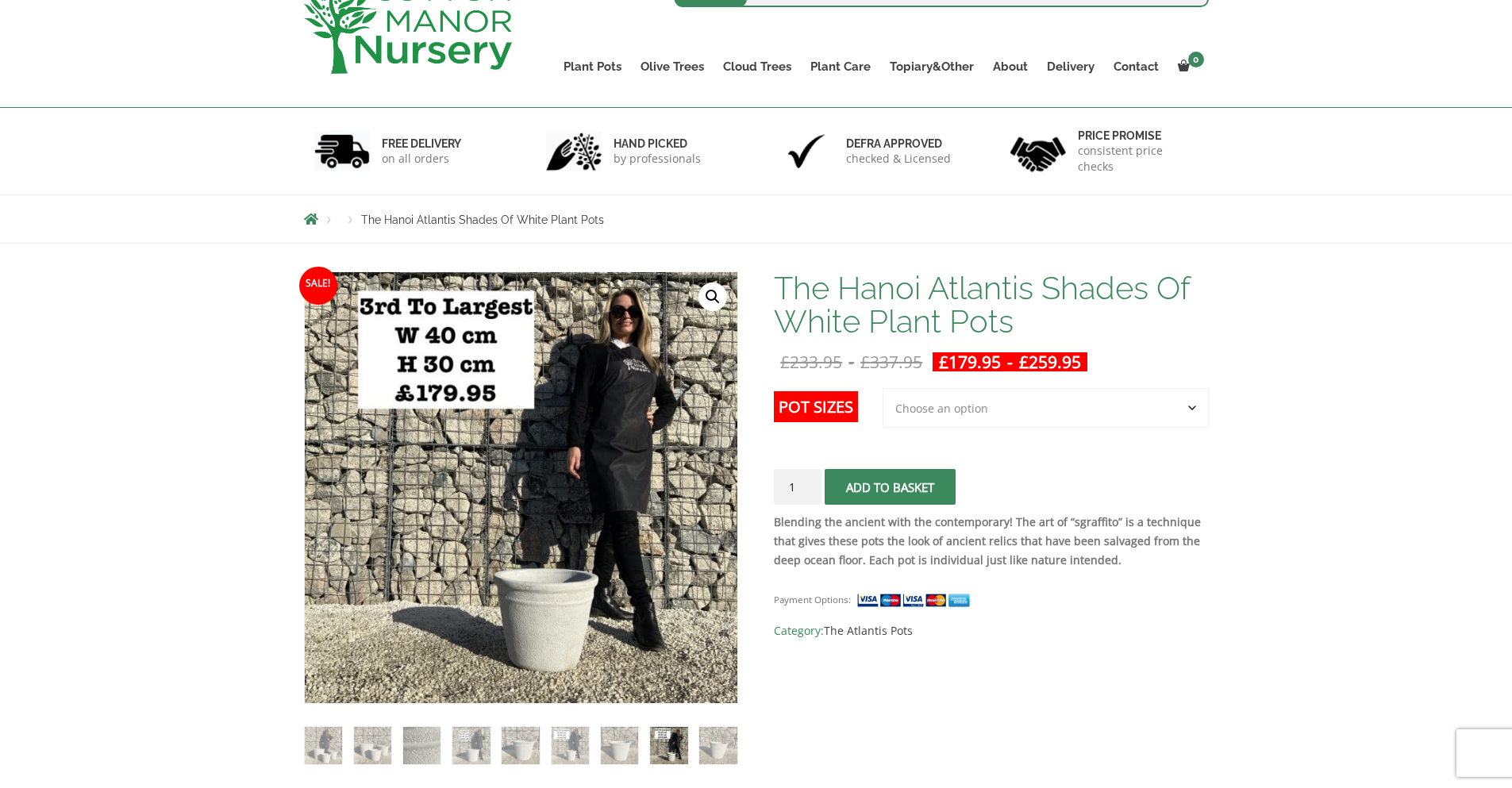
scroll to position [0, 0]
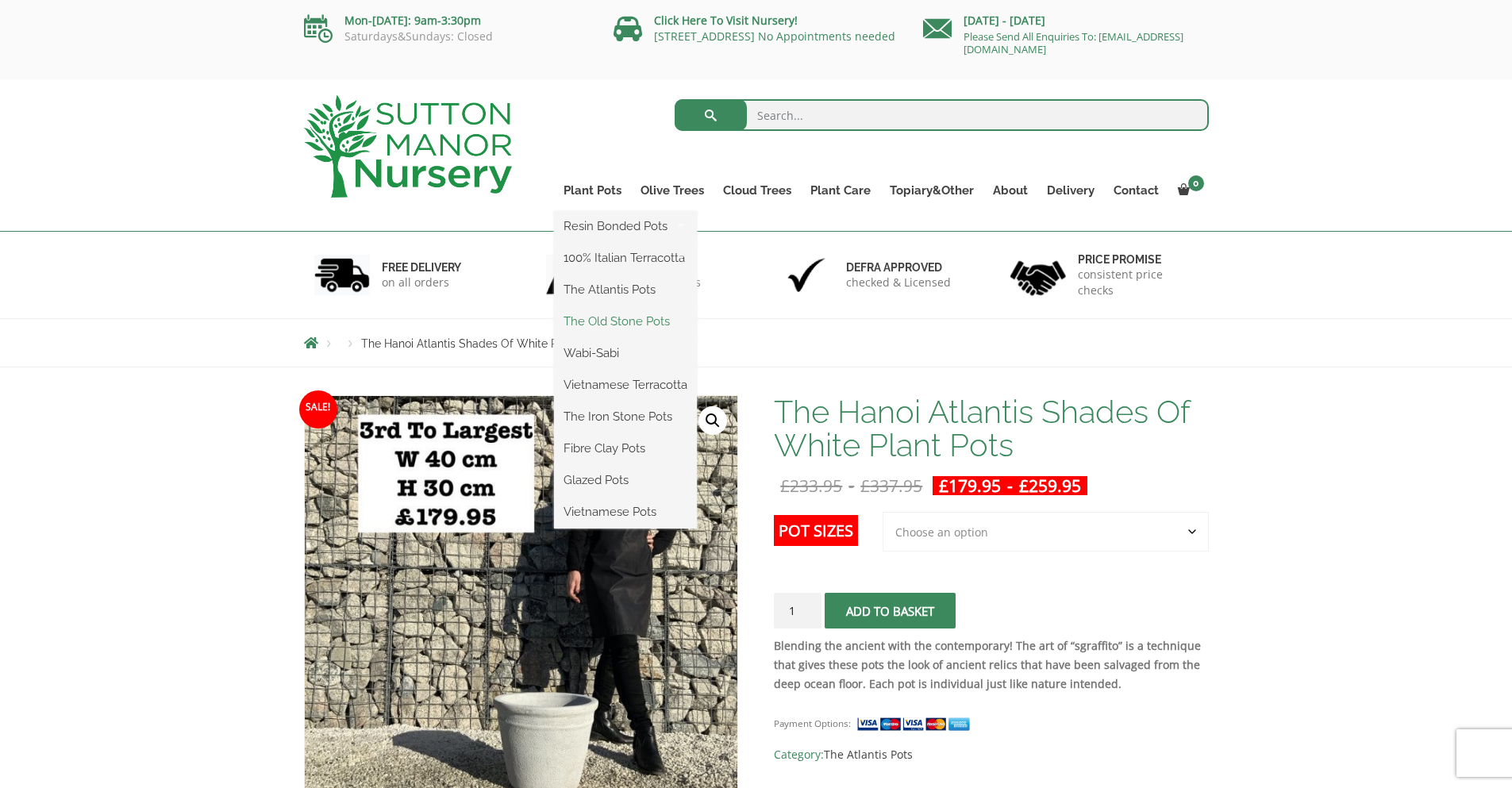
click at [615, 326] on link "The Old Stone Pots" at bounding box center [626, 321] width 143 height 23
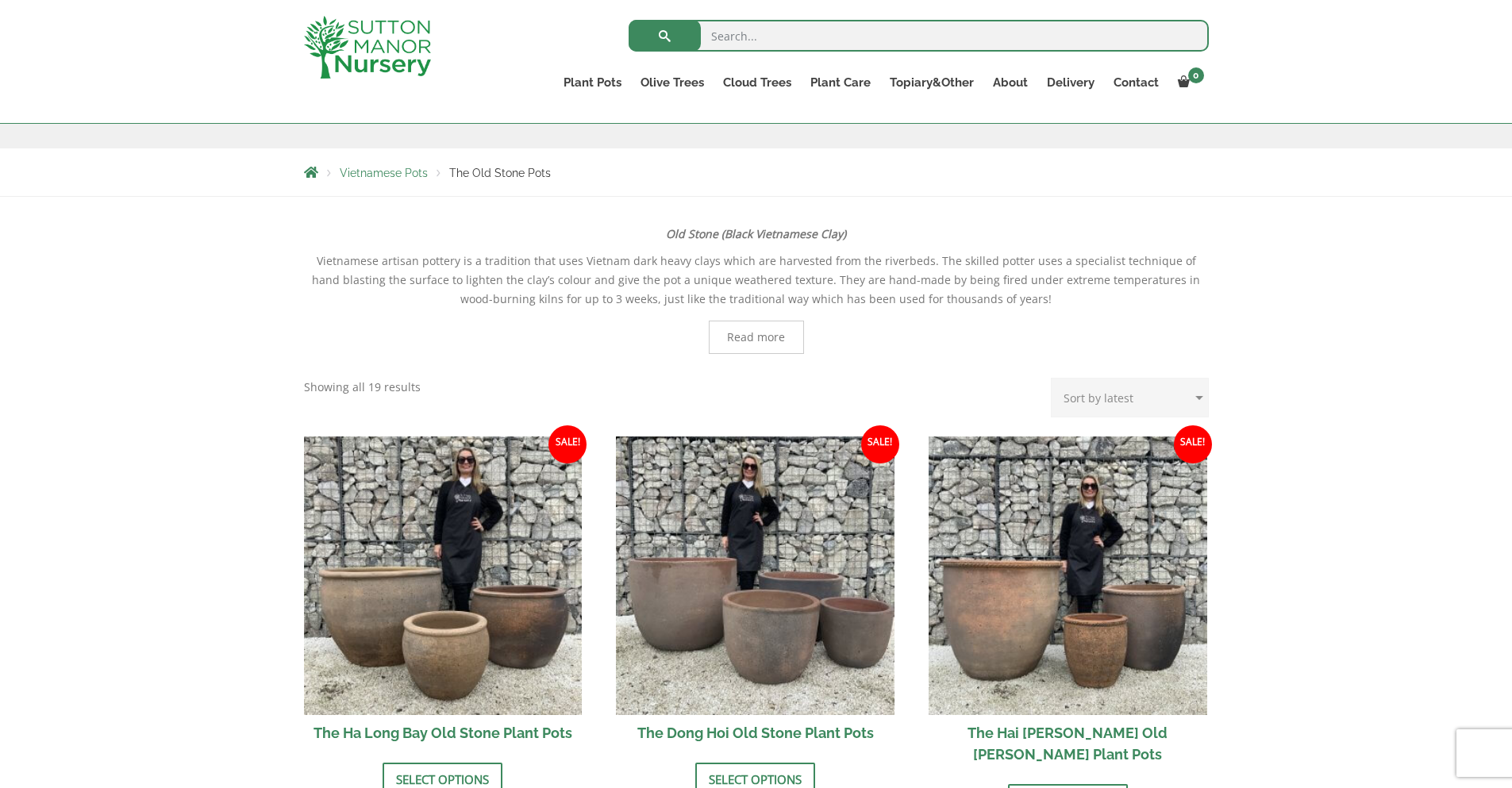
scroll to position [238, 0]
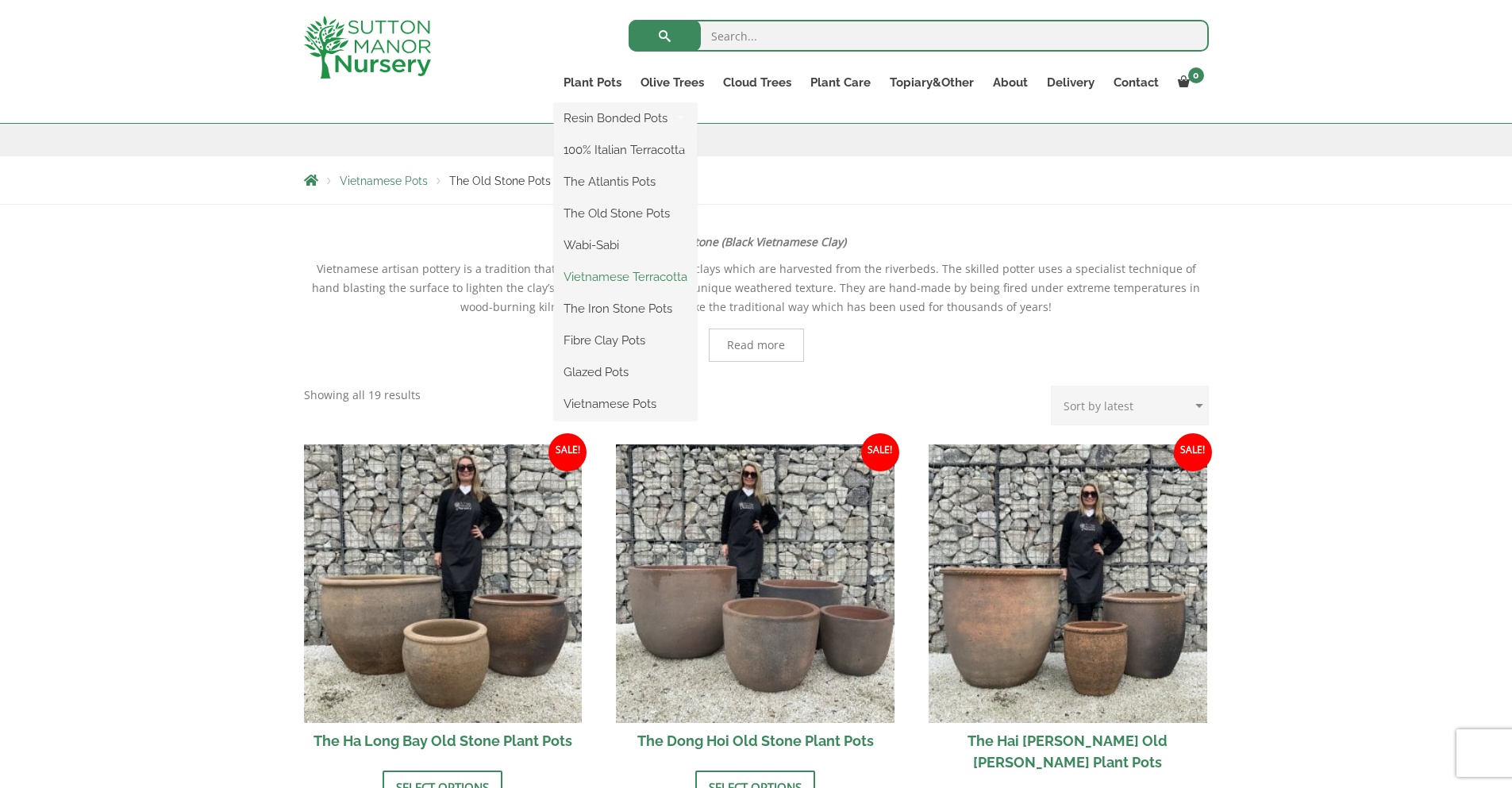
click at [610, 279] on link "Vietnamese Terracotta" at bounding box center [626, 277] width 143 height 23
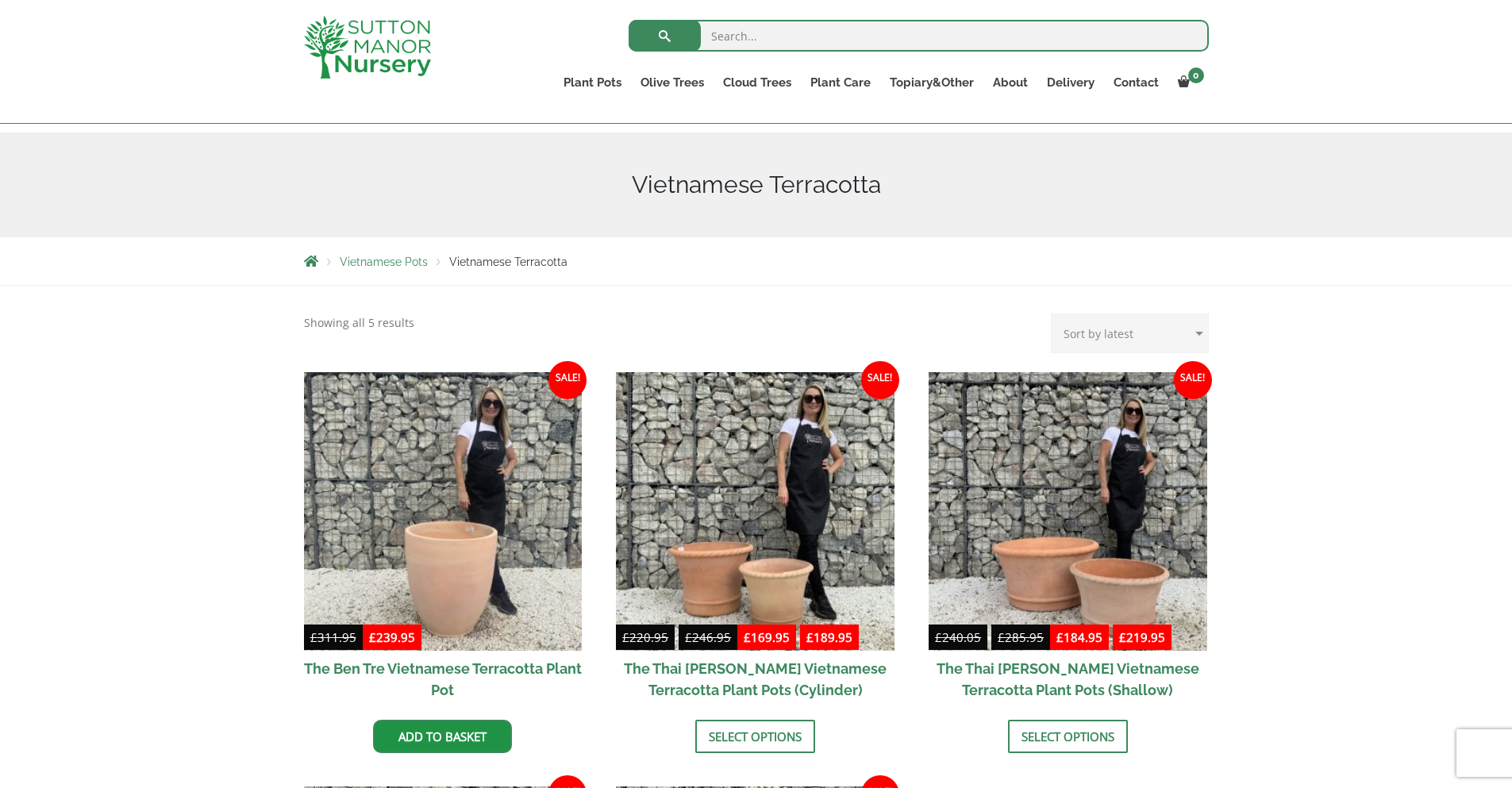
scroll to position [79, 0]
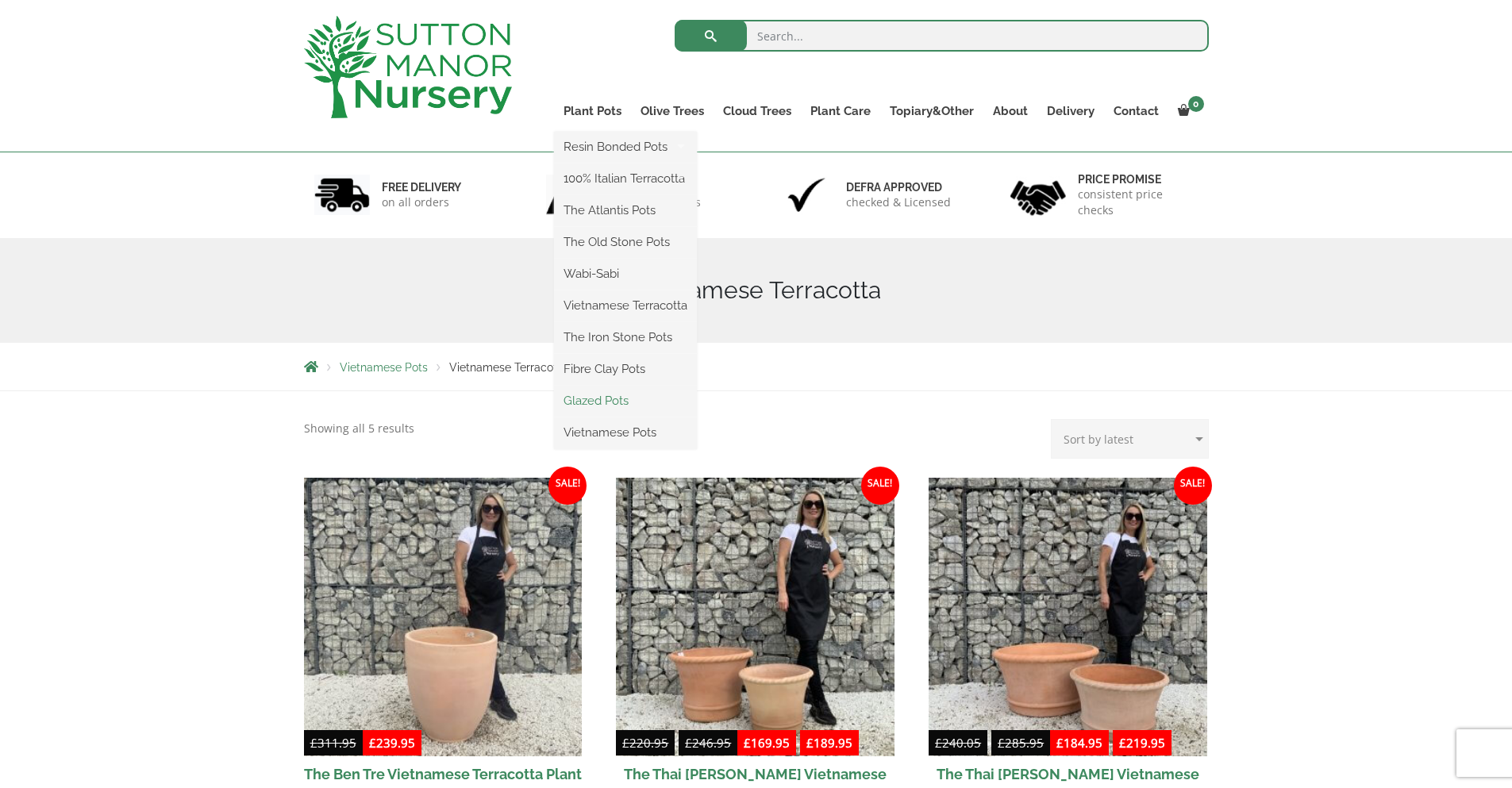
click at [599, 407] on link "Glazed Pots" at bounding box center [626, 400] width 143 height 23
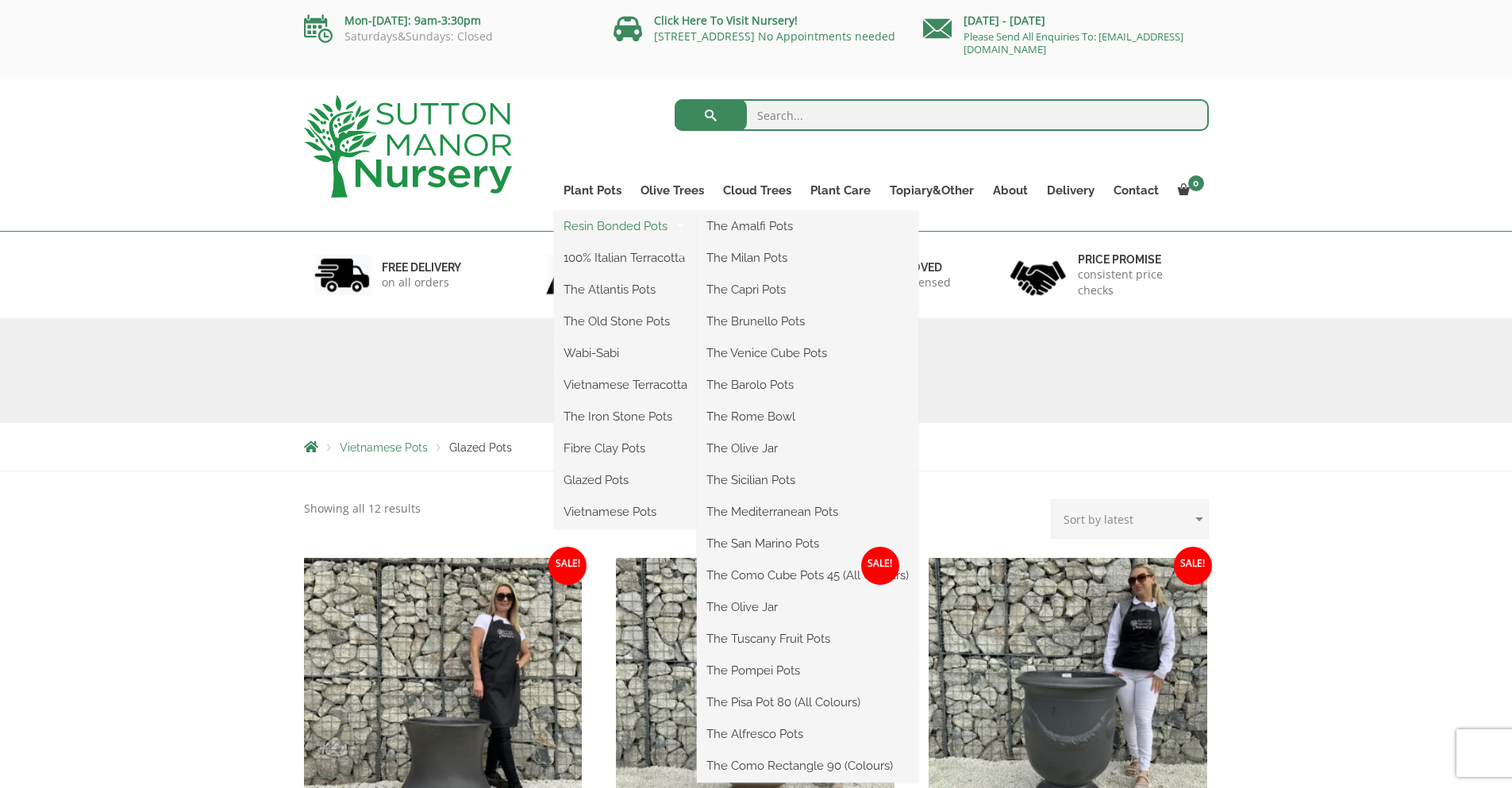
click at [602, 232] on link "Resin Bonded Pots" at bounding box center [626, 226] width 143 height 23
